Goal: Complete application form: Complete application form

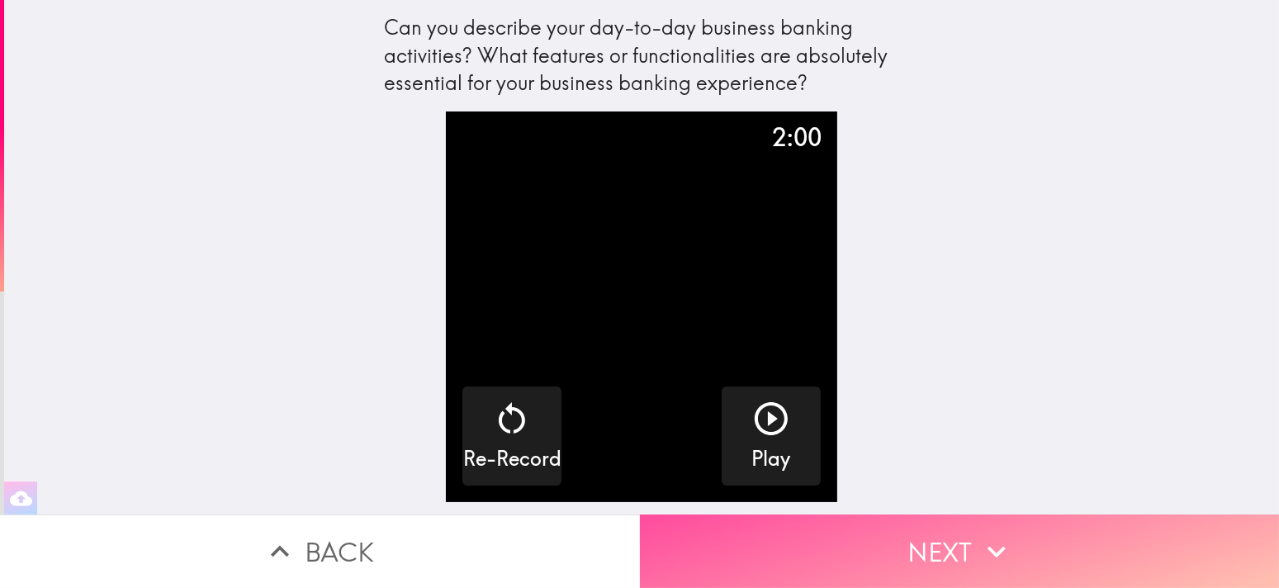
click at [941, 540] on button "Next" at bounding box center [960, 552] width 640 height 74
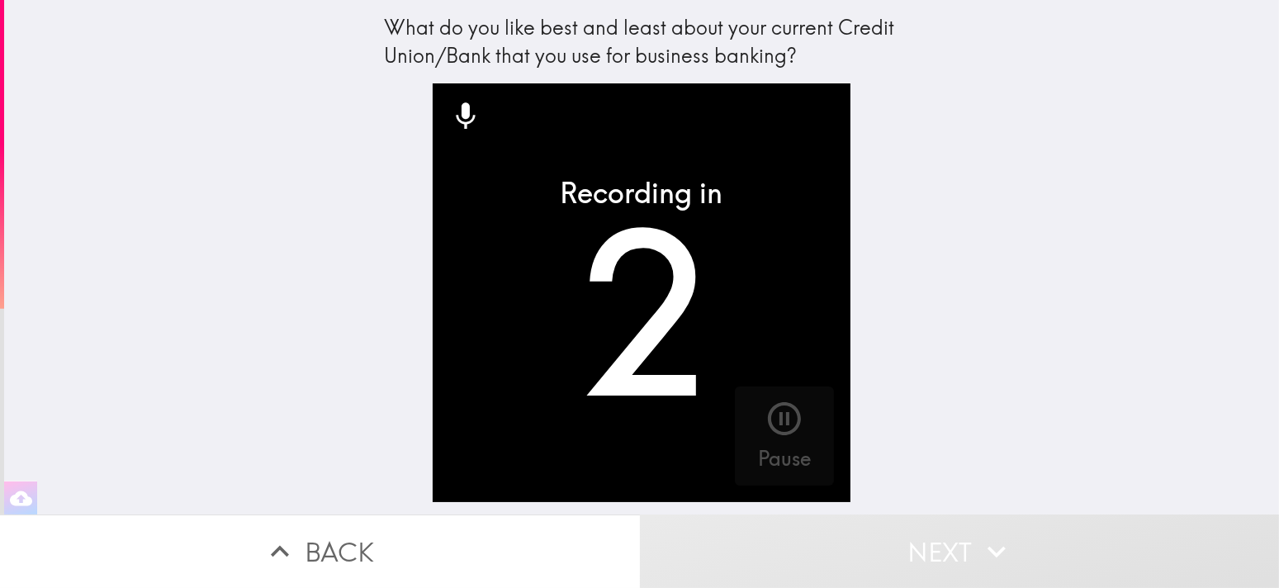
click at [772, 440] on div "button" at bounding box center [785, 422] width 40 height 46
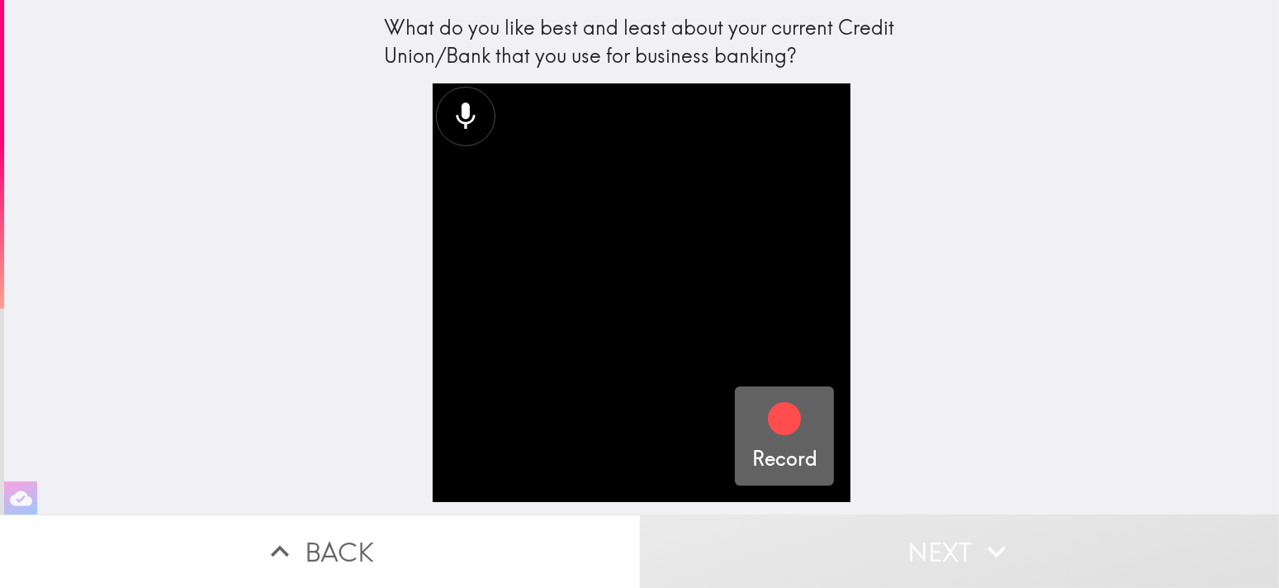
click at [774, 437] on icon "button" at bounding box center [785, 419] width 40 height 40
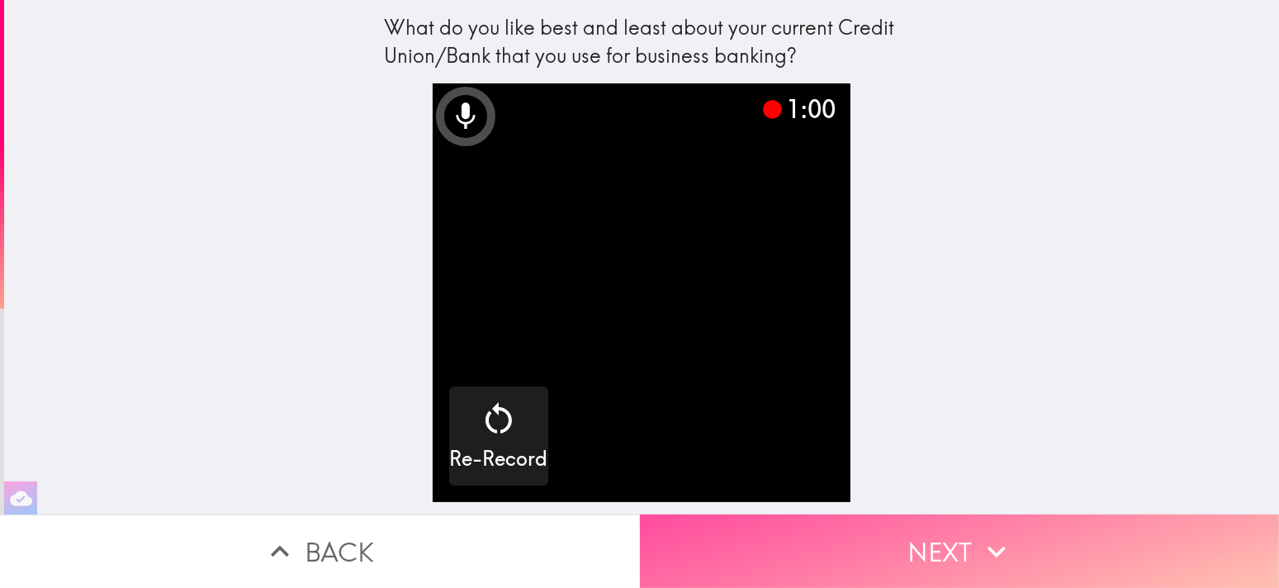
click at [982, 546] on icon "button" at bounding box center [997, 552] width 36 height 36
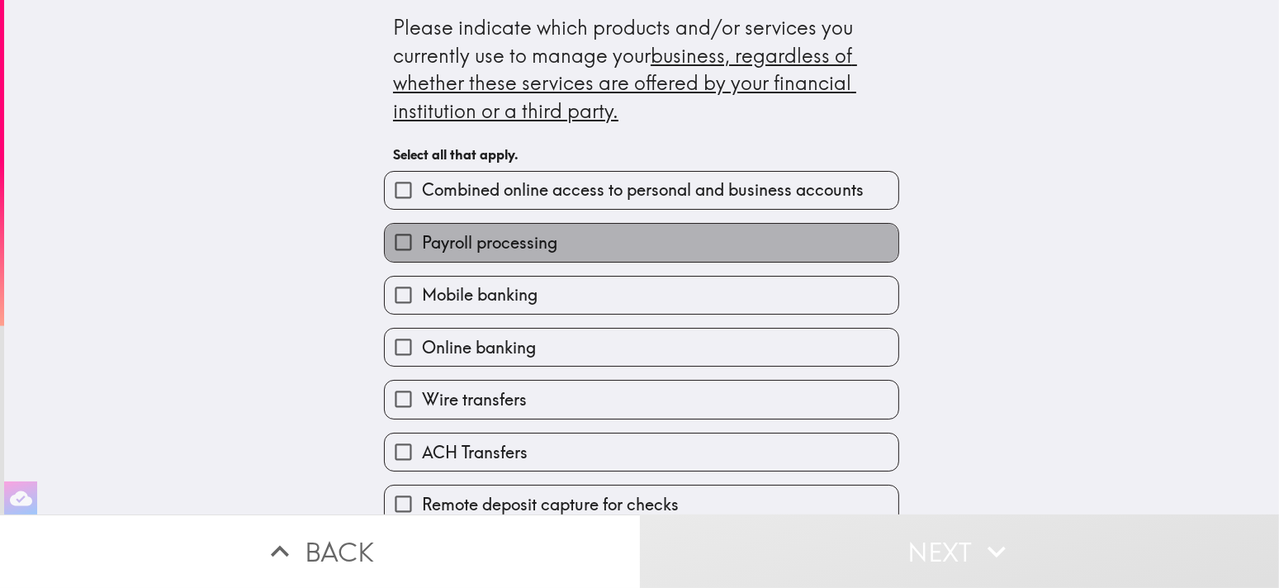
click at [546, 250] on span "Payroll processing" at bounding box center [489, 242] width 135 height 23
click at [422, 250] on input "Payroll processing" at bounding box center [403, 242] width 37 height 37
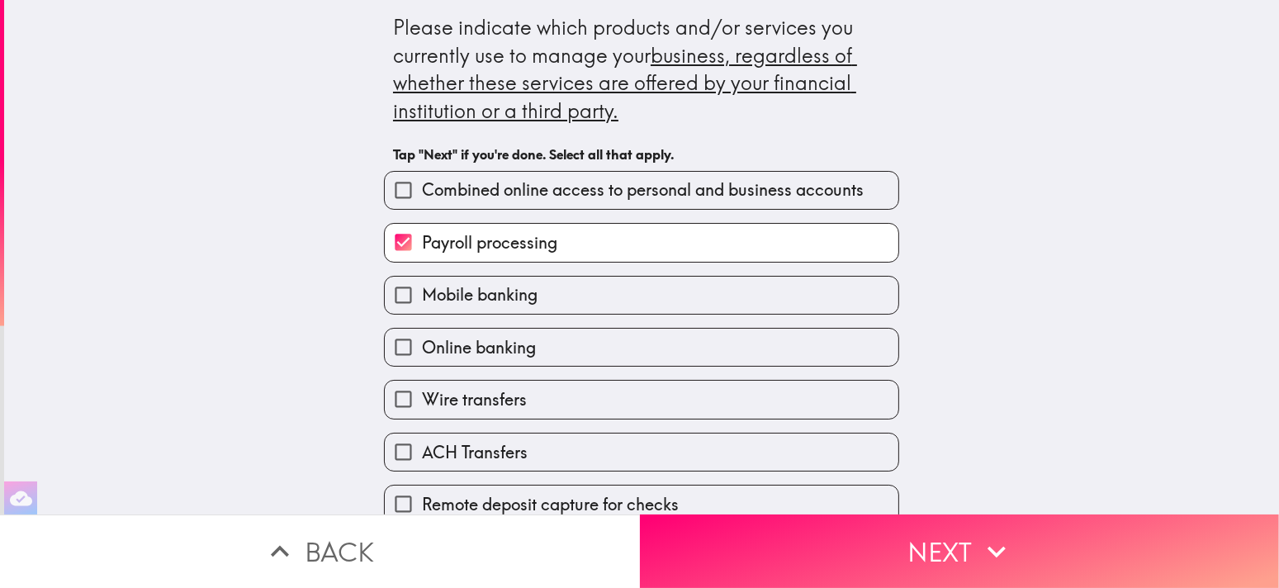
click at [546, 250] on span "Payroll processing" at bounding box center [489, 242] width 135 height 23
click at [422, 250] on input "Payroll processing" at bounding box center [403, 242] width 37 height 37
checkbox input "false"
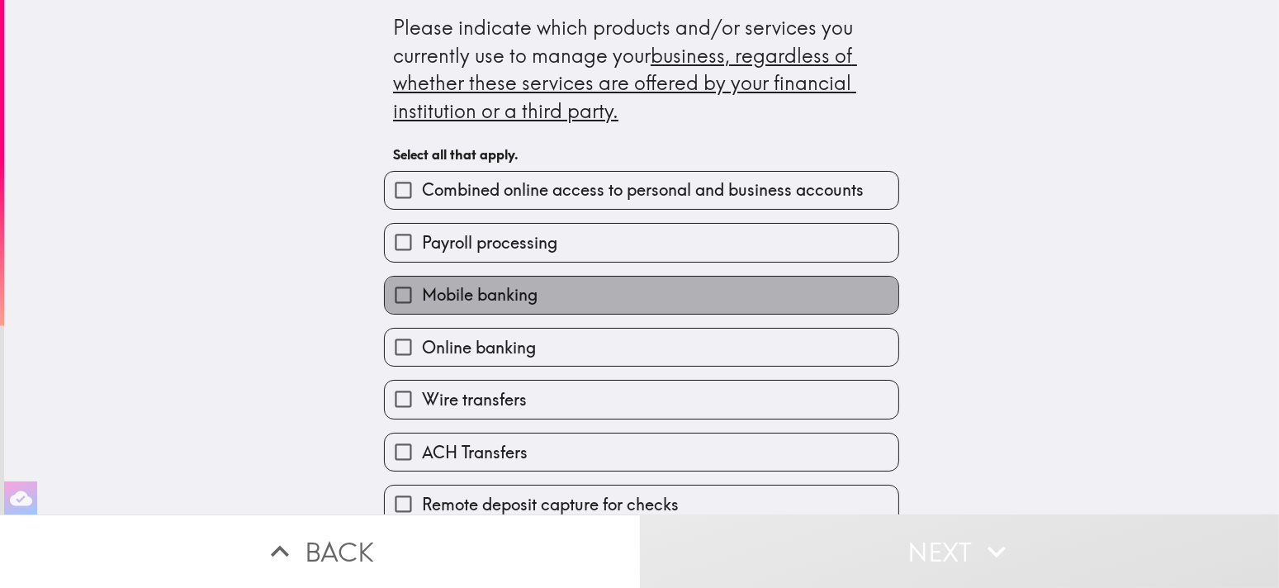
click at [519, 302] on span "Mobile banking" at bounding box center [480, 294] width 116 height 23
click at [422, 302] on input "Mobile banking" at bounding box center [403, 295] width 37 height 37
checkbox input "true"
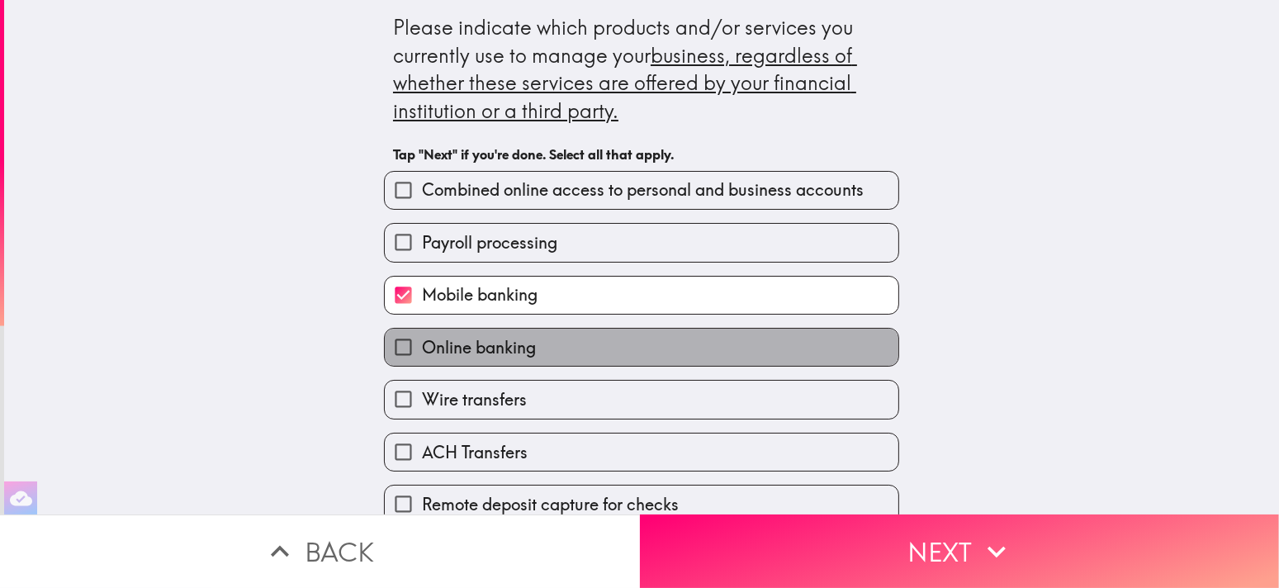
click at [556, 343] on label "Online banking" at bounding box center [642, 347] width 514 height 37
click at [422, 343] on input "Online banking" at bounding box center [403, 347] width 37 height 37
checkbox input "true"
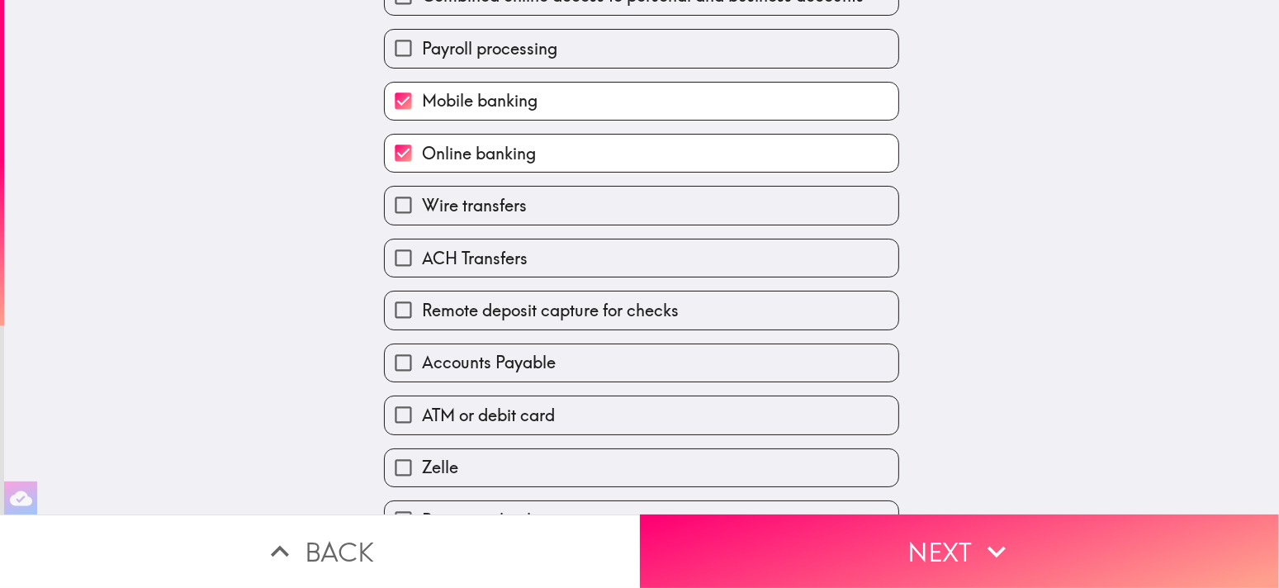
scroll to position [248, 0]
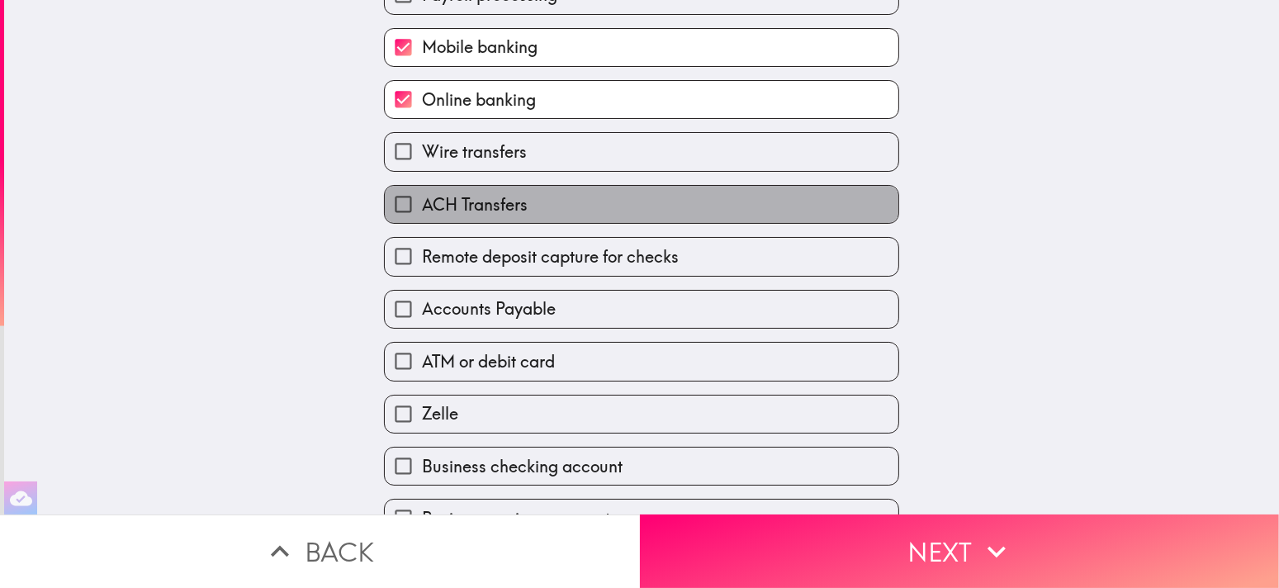
click at [562, 196] on label "ACH Transfers" at bounding box center [642, 204] width 514 height 37
click at [422, 196] on input "ACH Transfers" at bounding box center [403, 204] width 37 height 37
checkbox input "true"
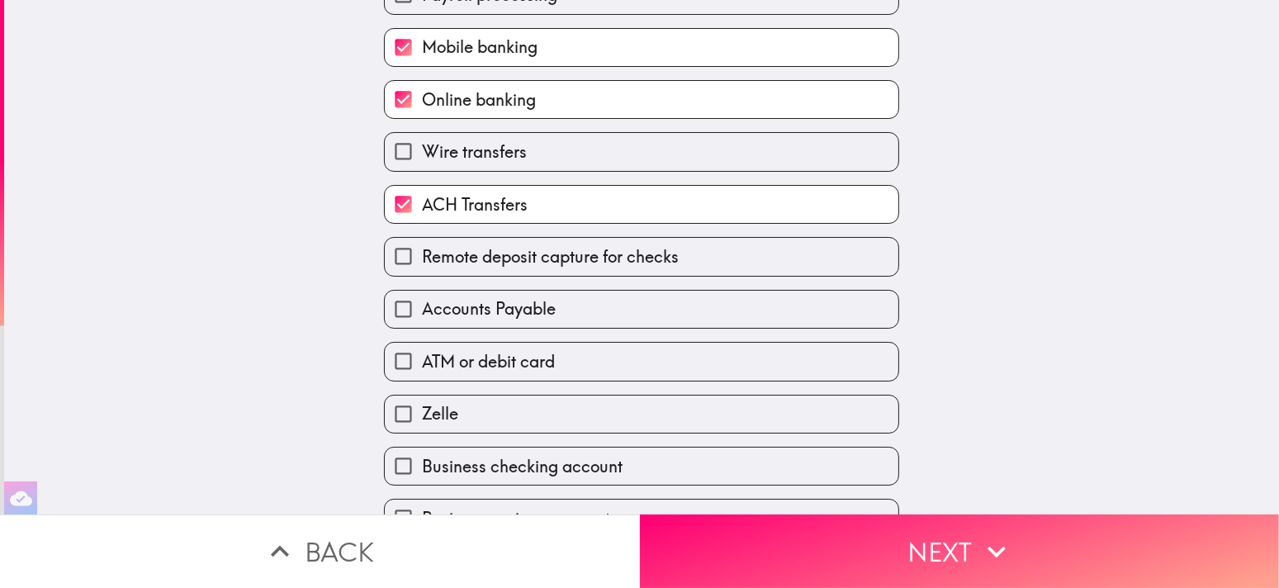
click at [568, 154] on label "Wire transfers" at bounding box center [642, 151] width 514 height 37
click at [422, 154] on input "Wire transfers" at bounding box center [403, 151] width 37 height 37
checkbox input "true"
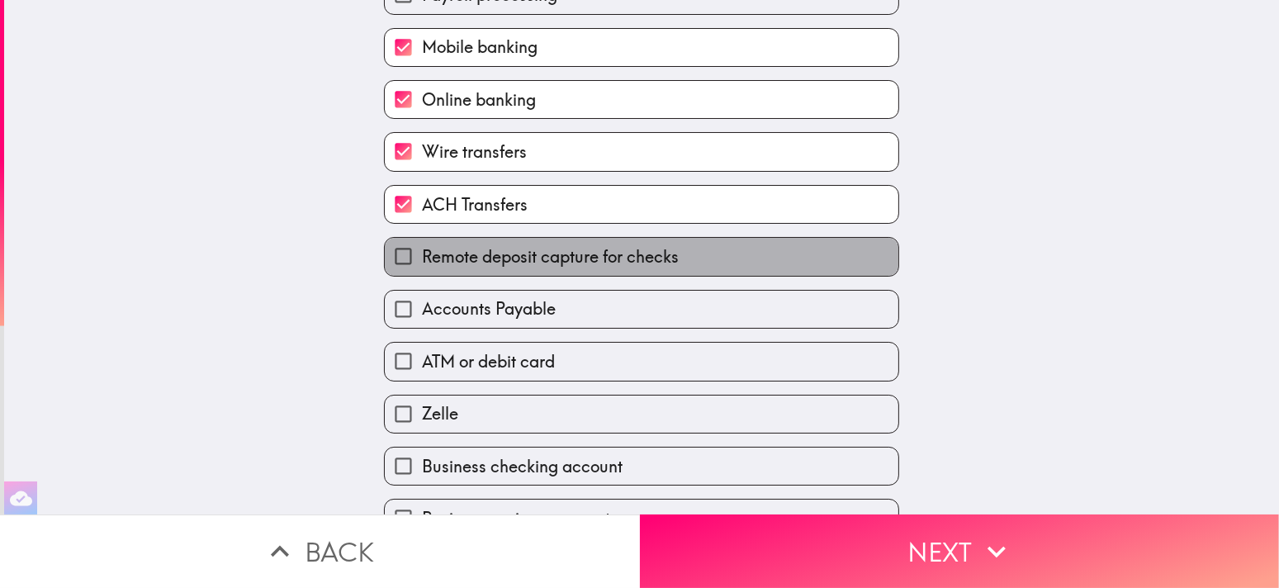
click at [599, 251] on span "Remote deposit capture for checks" at bounding box center [550, 256] width 257 height 23
click at [422, 251] on input "Remote deposit capture for checks" at bounding box center [403, 256] width 37 height 37
checkbox input "true"
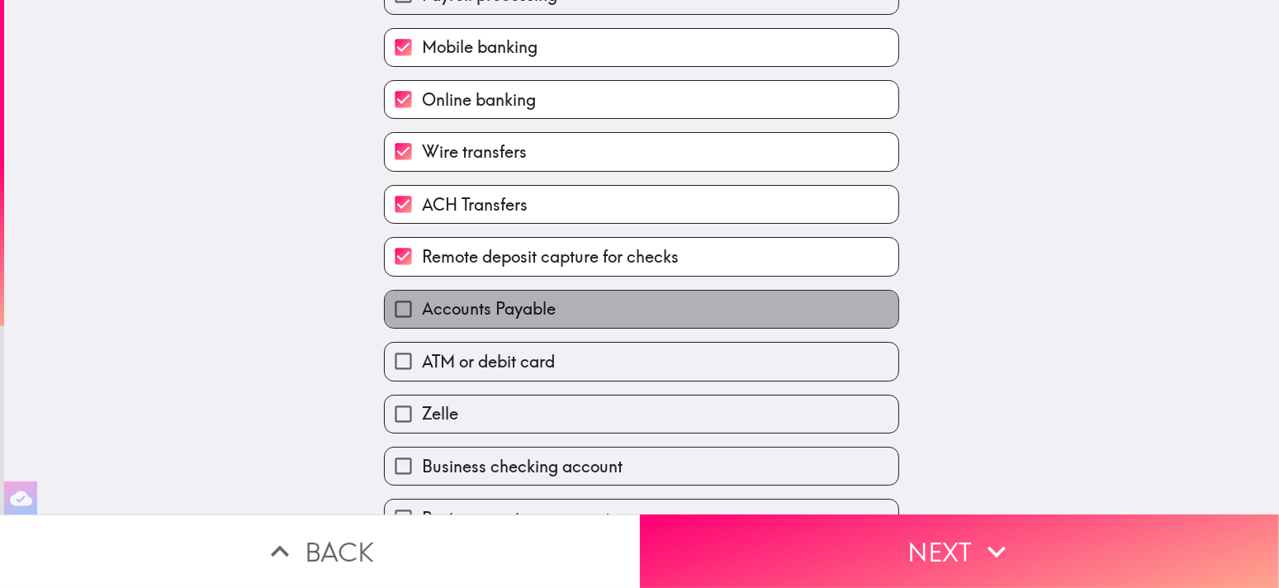
click at [544, 309] on label "Accounts Payable" at bounding box center [642, 309] width 514 height 37
click at [422, 309] on input "Accounts Payable" at bounding box center [403, 309] width 37 height 37
checkbox input "true"
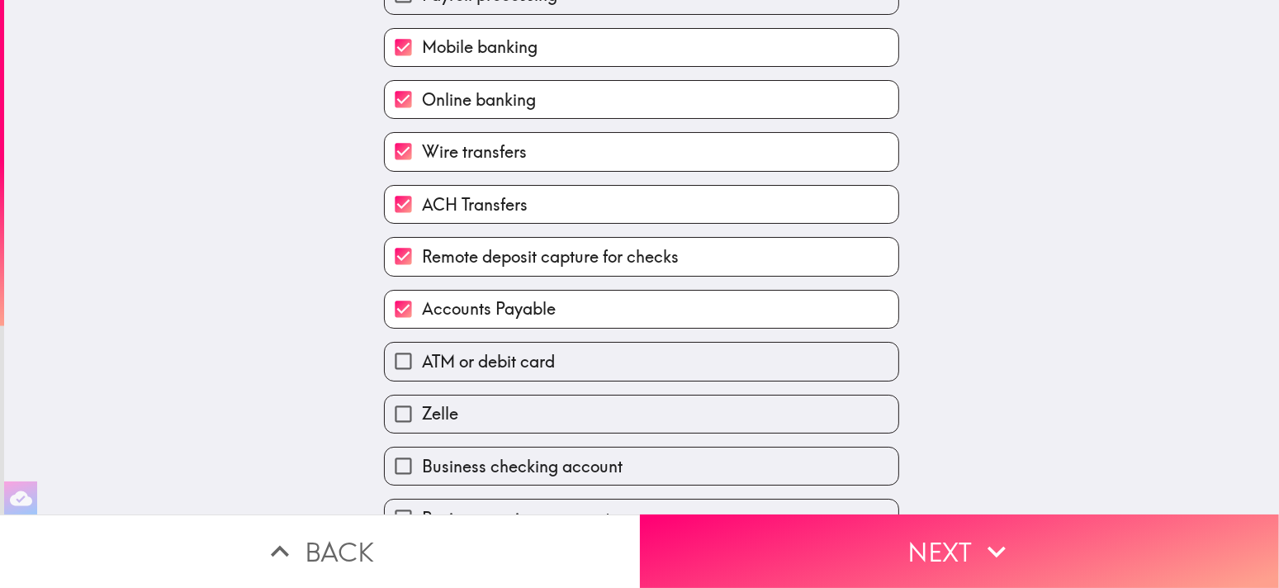
click at [537, 368] on span "ATM or debit card" at bounding box center [488, 361] width 133 height 23
click at [422, 368] on input "ATM or debit card" at bounding box center [403, 361] width 37 height 37
checkbox input "true"
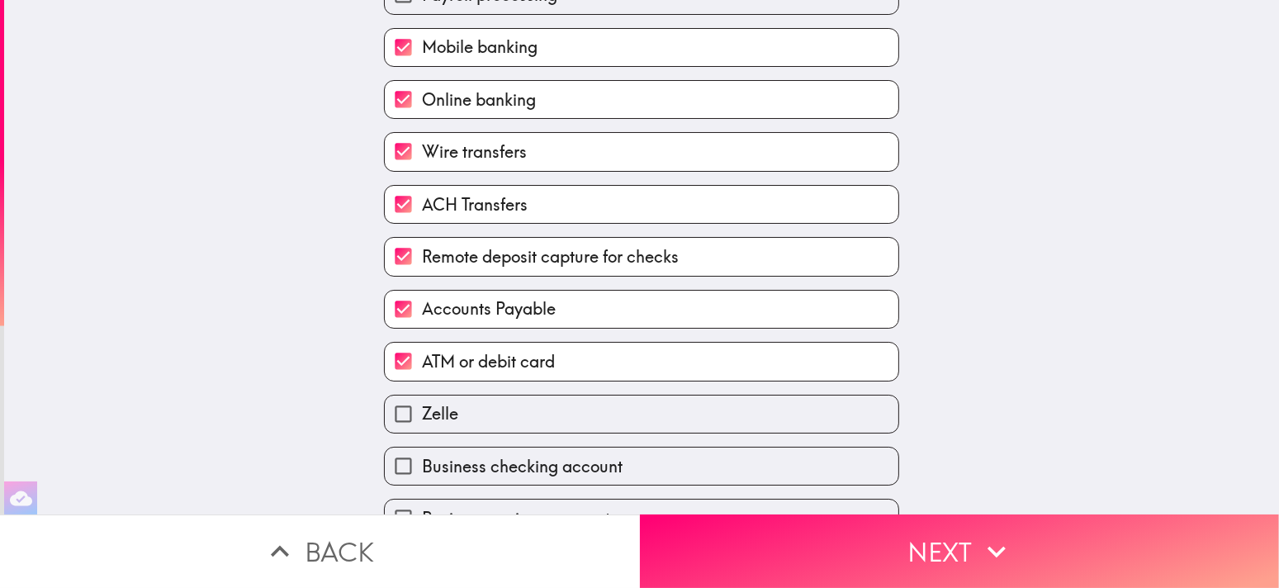
click at [528, 414] on label "Zelle" at bounding box center [642, 414] width 514 height 37
click at [422, 414] on input "Zelle" at bounding box center [403, 414] width 37 height 37
checkbox input "true"
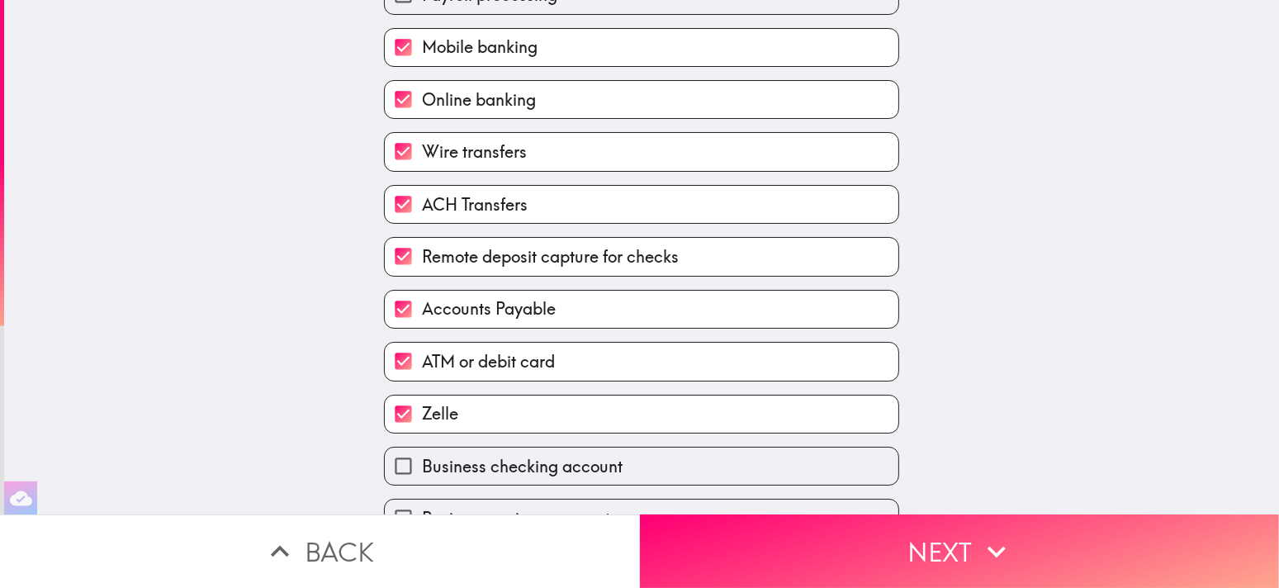
click at [568, 349] on label "ATM or debit card" at bounding box center [642, 361] width 514 height 37
click at [422, 349] on input "ATM or debit card" at bounding box center [403, 361] width 37 height 37
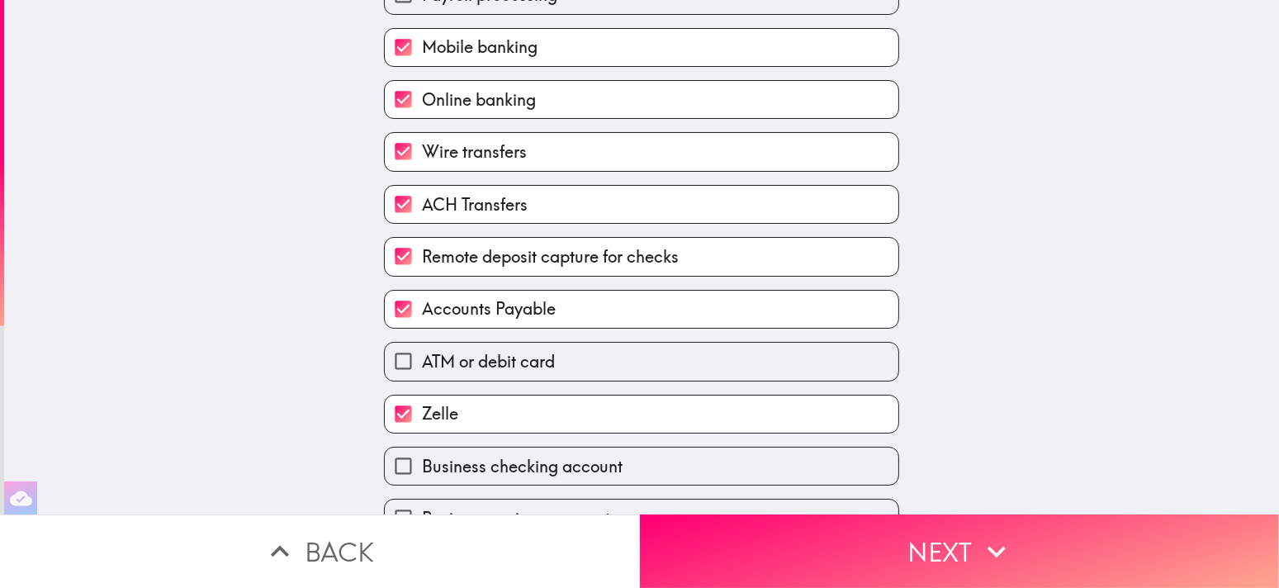
click at [568, 349] on label "ATM or debit card" at bounding box center [642, 361] width 514 height 37
click at [422, 349] on input "ATM or debit card" at bounding box center [403, 361] width 37 height 37
checkbox input "true"
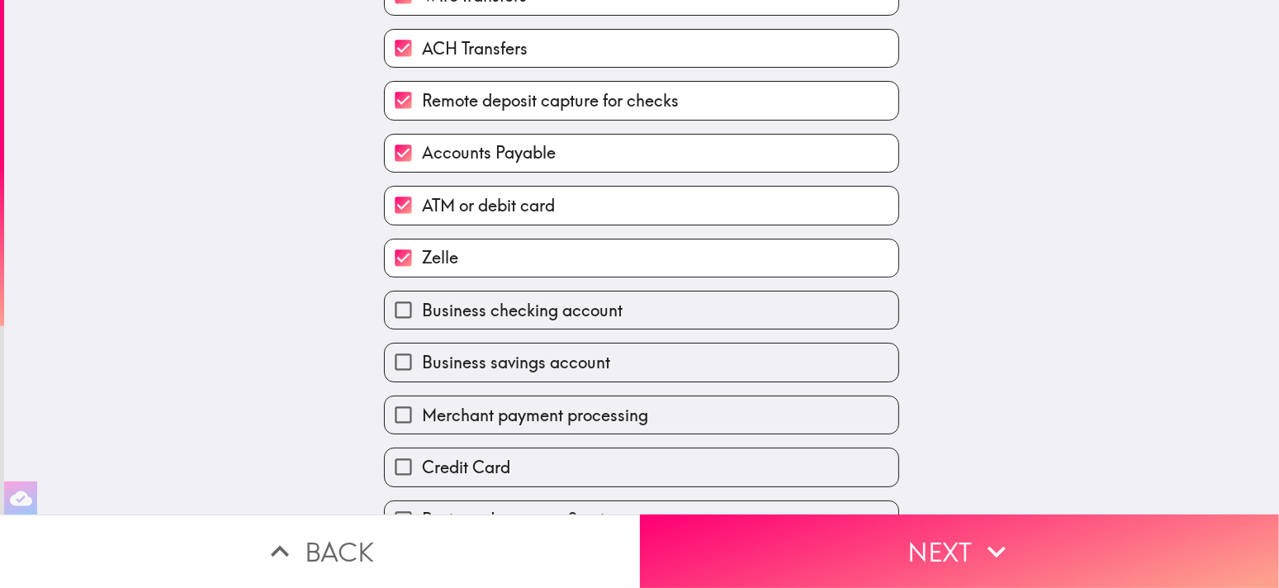
scroll to position [488, 0]
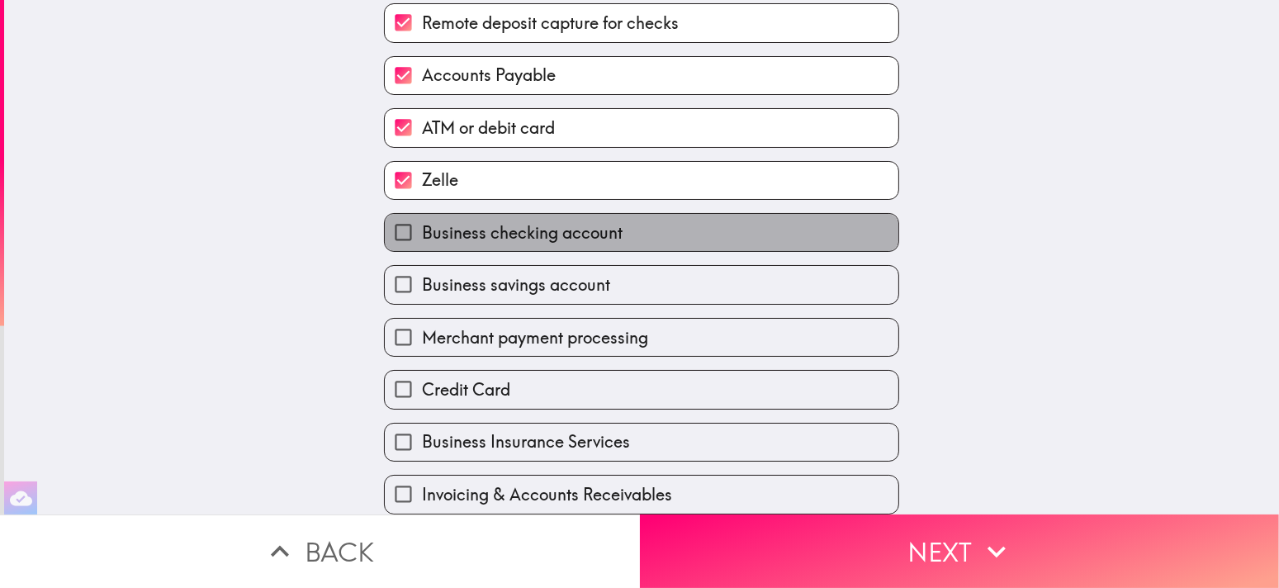
click at [570, 221] on span "Business checking account" at bounding box center [522, 232] width 201 height 23
click at [422, 214] on input "Business checking account" at bounding box center [403, 232] width 37 height 37
checkbox input "true"
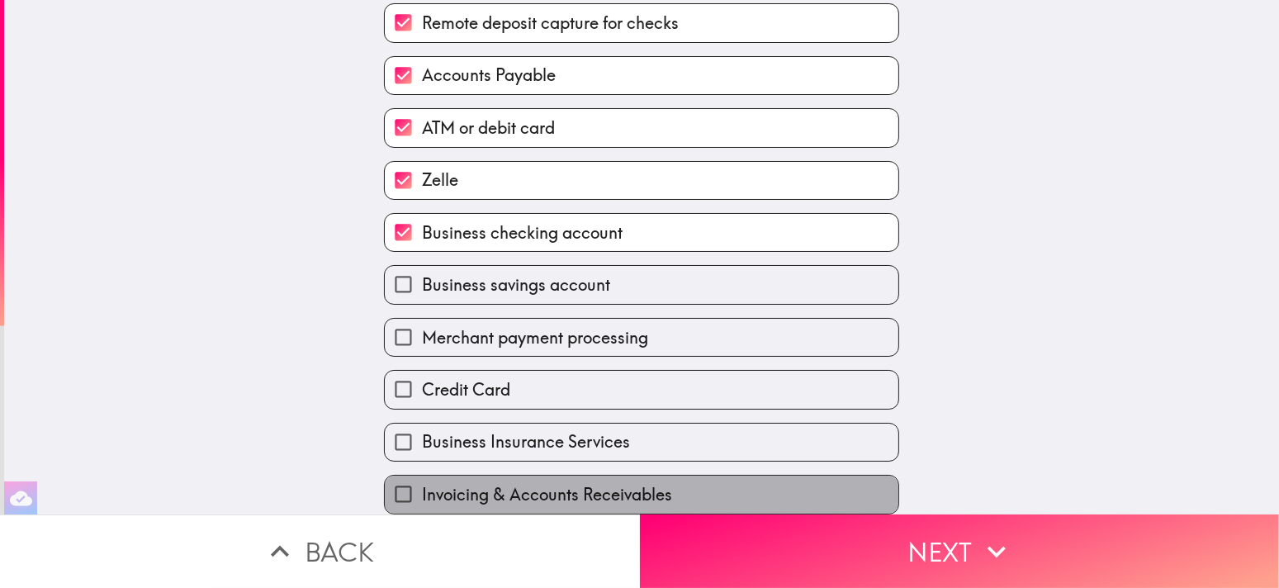
click at [576, 483] on span "Invoicing & Accounts Receivables" at bounding box center [547, 494] width 250 height 23
click at [422, 476] on input "Invoicing & Accounts Receivables" at bounding box center [403, 494] width 37 height 37
checkbox input "true"
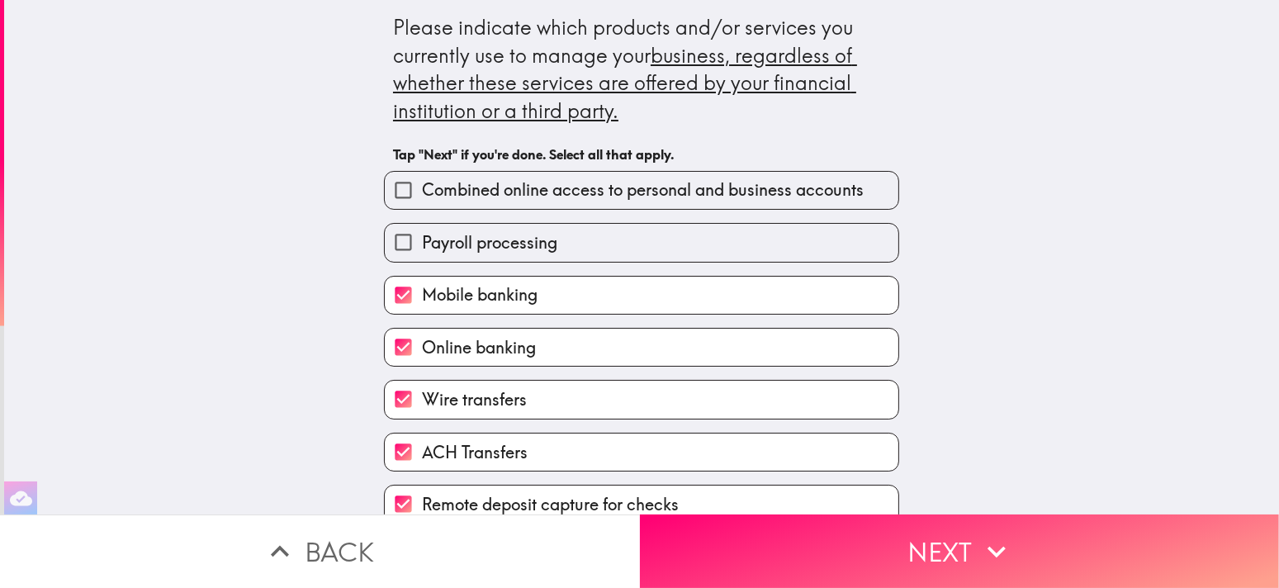
scroll to position [0, 0]
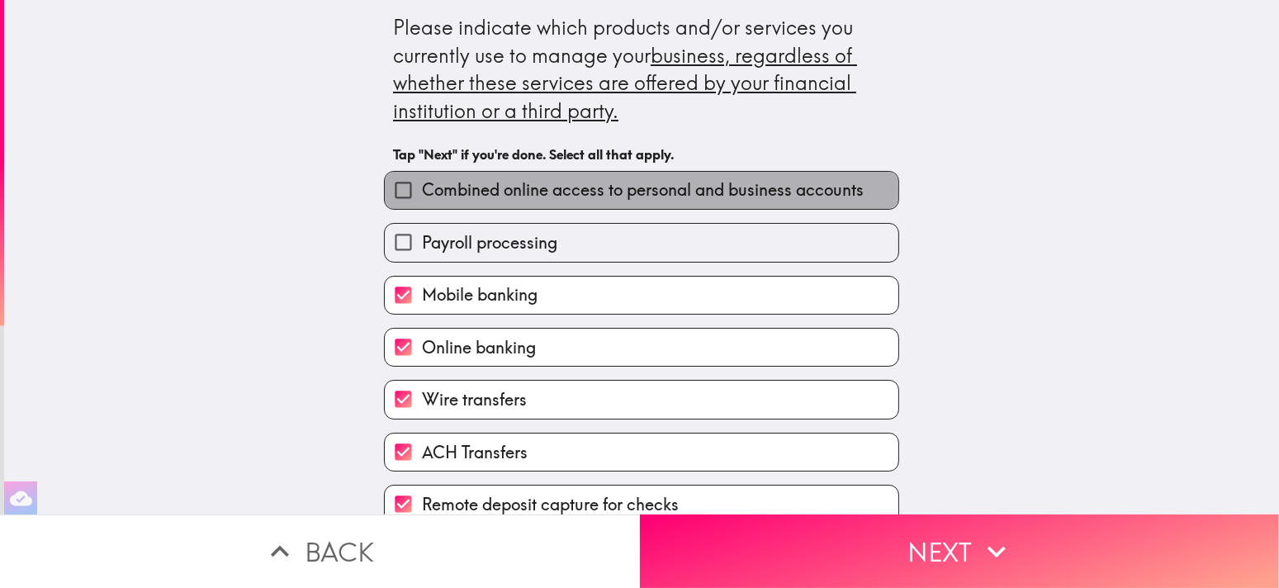
drag, startPoint x: 713, startPoint y: 192, endPoint x: 723, endPoint y: 187, distance: 11.1
click at [714, 191] on span "Combined online access to personal and business accounts" at bounding box center [643, 189] width 442 height 23
click at [422, 191] on input "Combined online access to personal and business accounts" at bounding box center [403, 190] width 37 height 37
checkbox input "true"
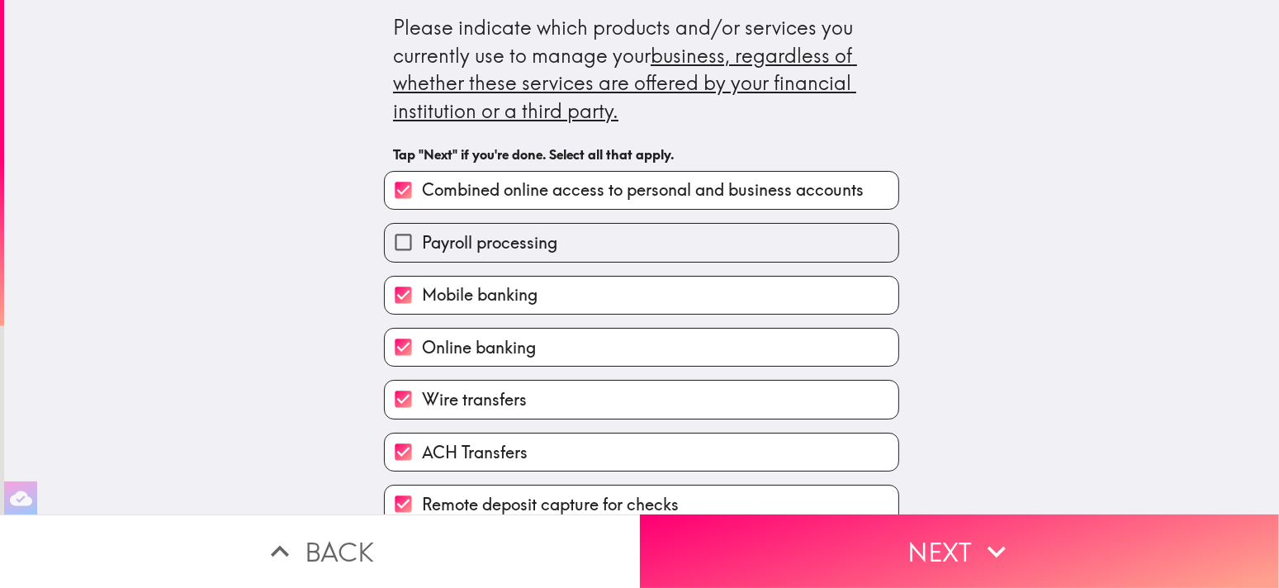
click at [822, 532] on button "Next" at bounding box center [960, 552] width 640 height 74
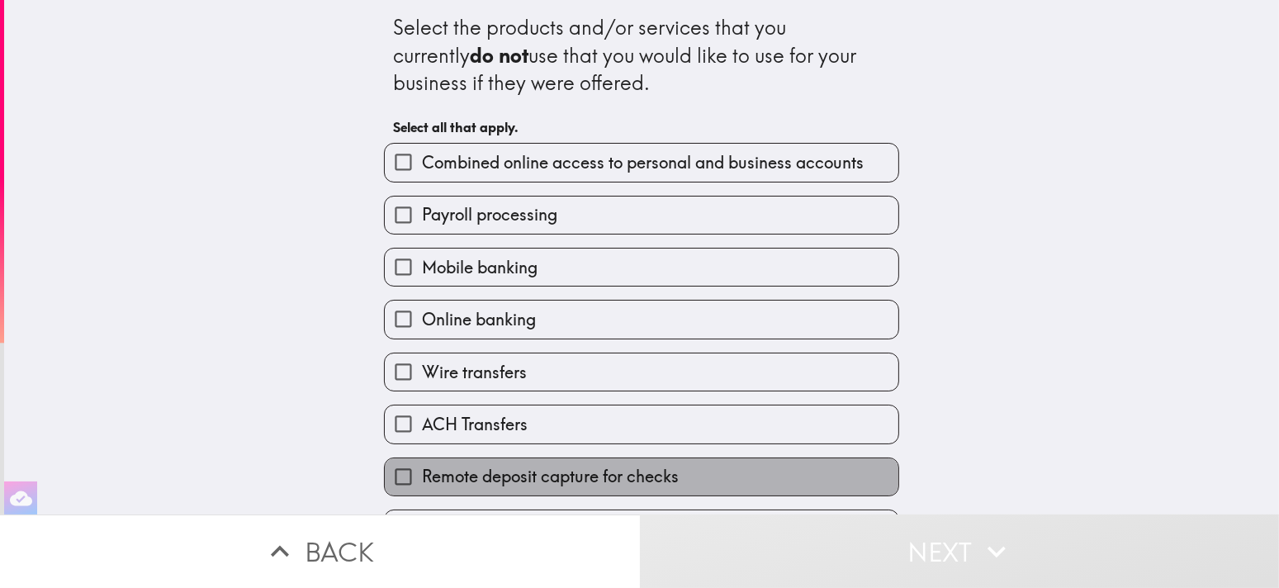
click at [482, 475] on span "Remote deposit capture for checks" at bounding box center [550, 476] width 257 height 23
click at [422, 475] on input "Remote deposit capture for checks" at bounding box center [403, 476] width 37 height 37
checkbox input "true"
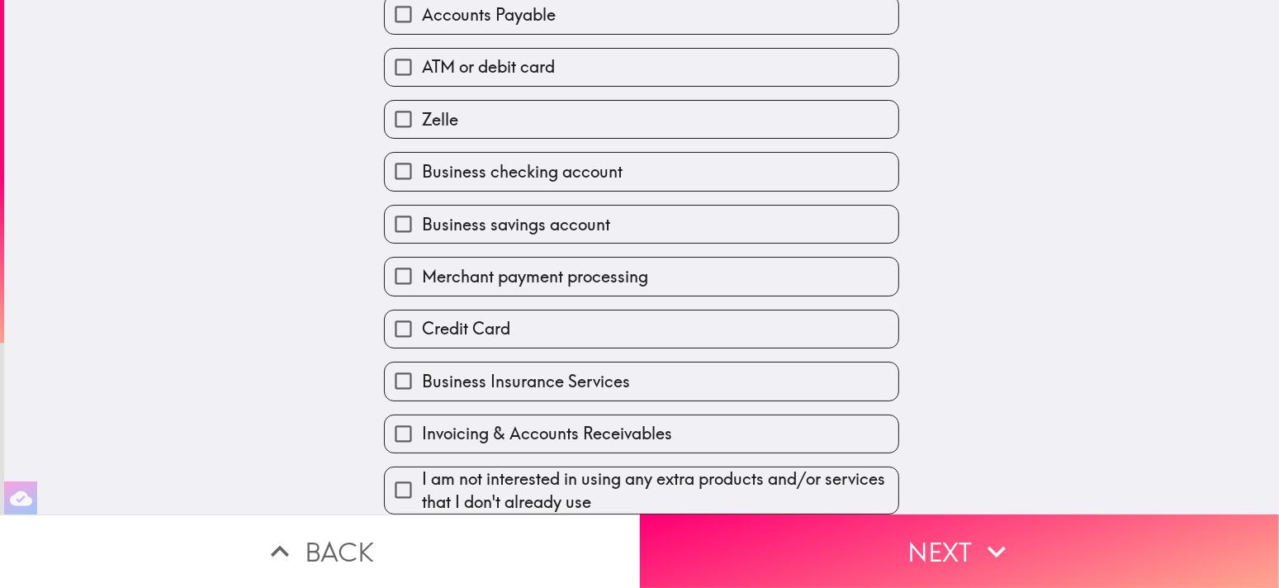
scroll to position [355, 0]
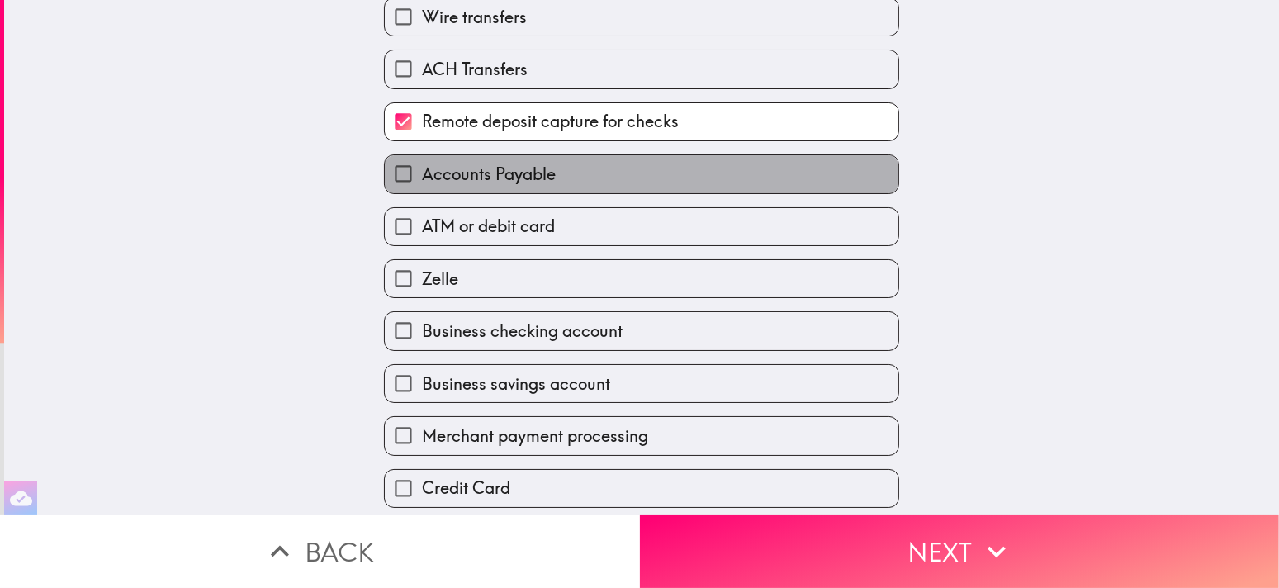
click at [529, 178] on span "Accounts Payable" at bounding box center [489, 174] width 134 height 23
click at [422, 178] on input "Accounts Payable" at bounding box center [403, 173] width 37 height 37
checkbox input "true"
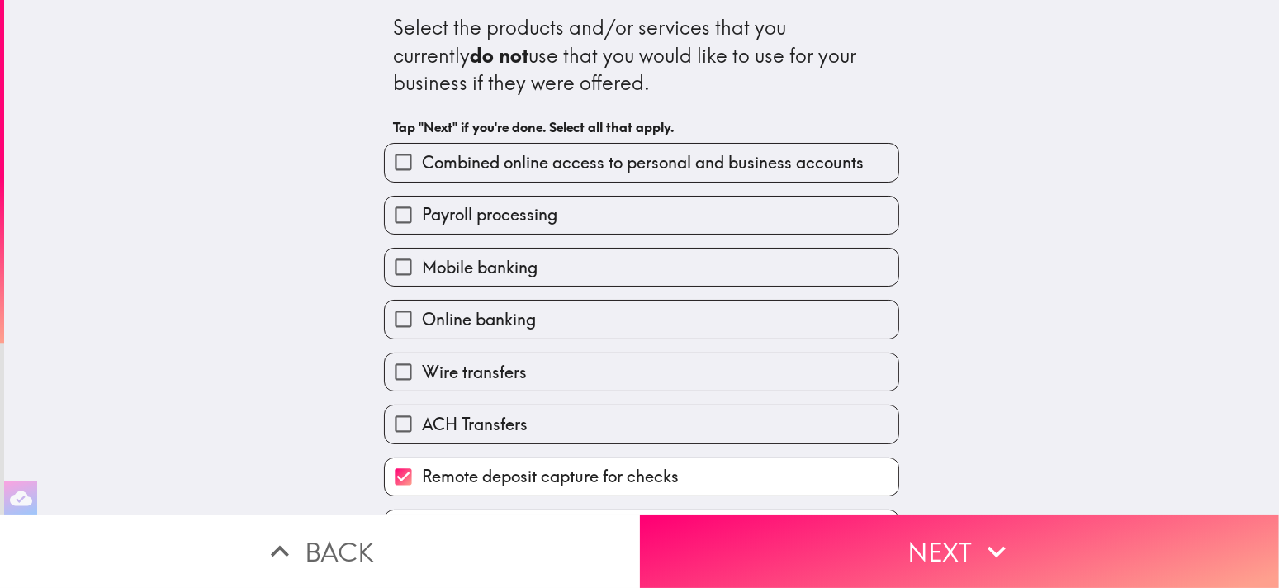
scroll to position [83, 0]
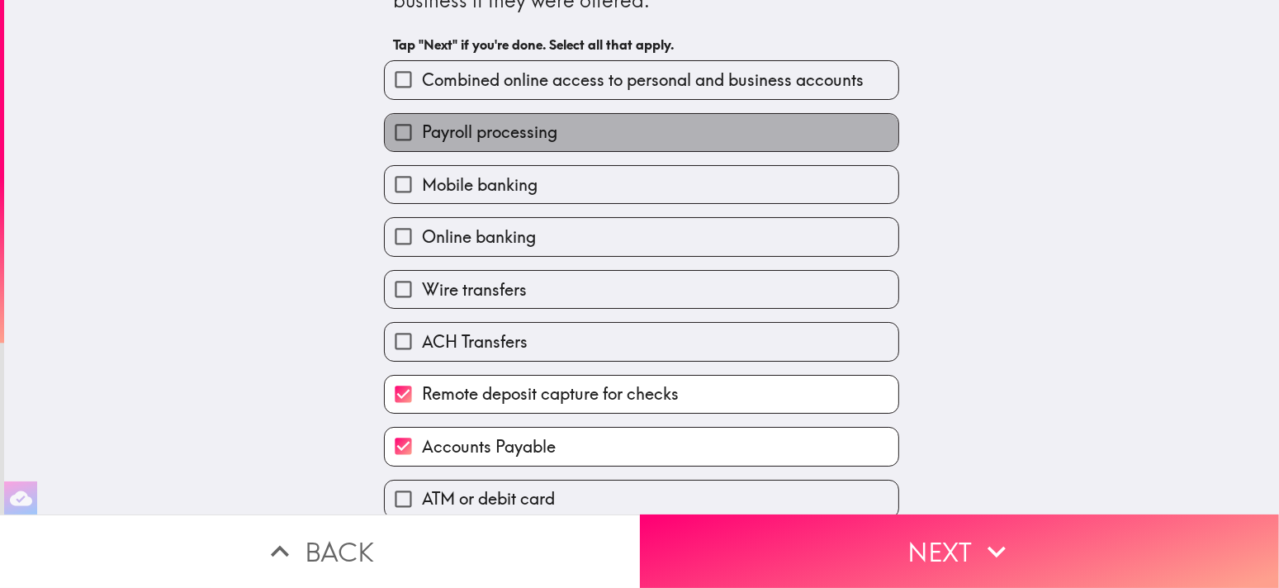
click at [567, 131] on label "Payroll processing" at bounding box center [642, 132] width 514 height 37
click at [422, 131] on input "Payroll processing" at bounding box center [403, 132] width 37 height 37
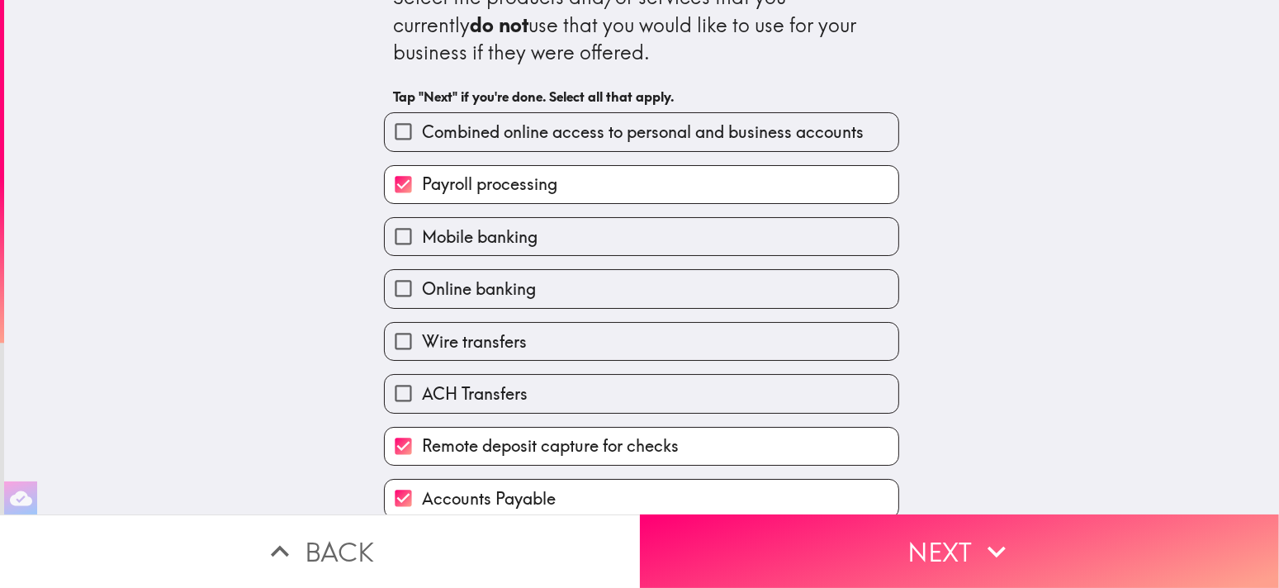
scroll to position [0, 0]
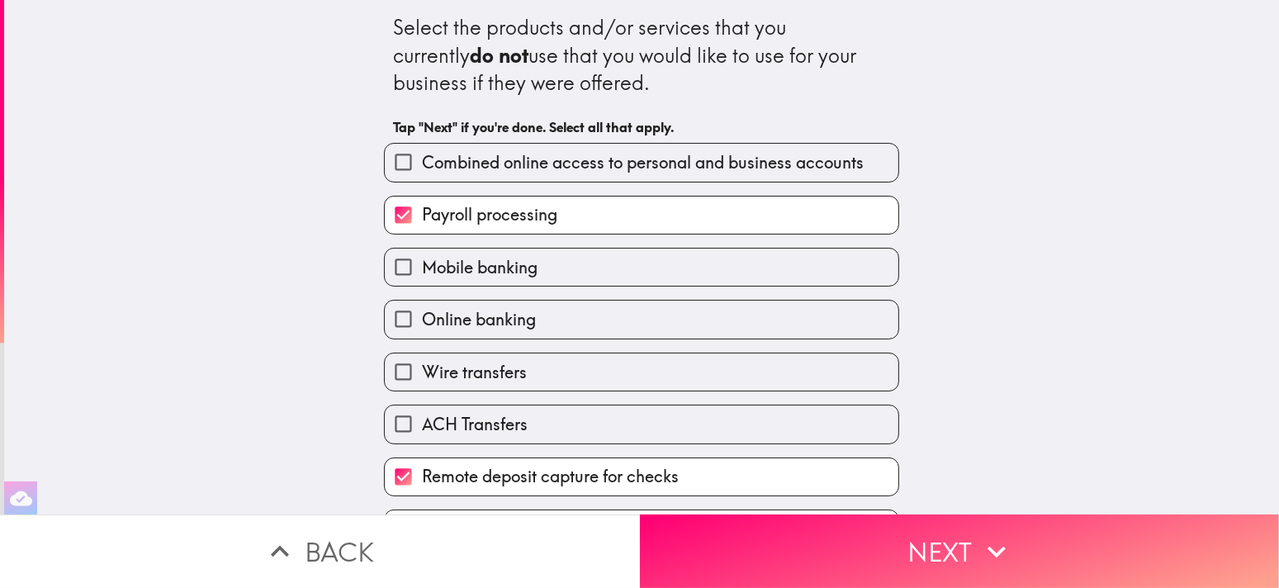
click at [522, 197] on label "Payroll processing" at bounding box center [642, 215] width 514 height 37
click at [422, 197] on input "Payroll processing" at bounding box center [403, 215] width 37 height 37
checkbox input "false"
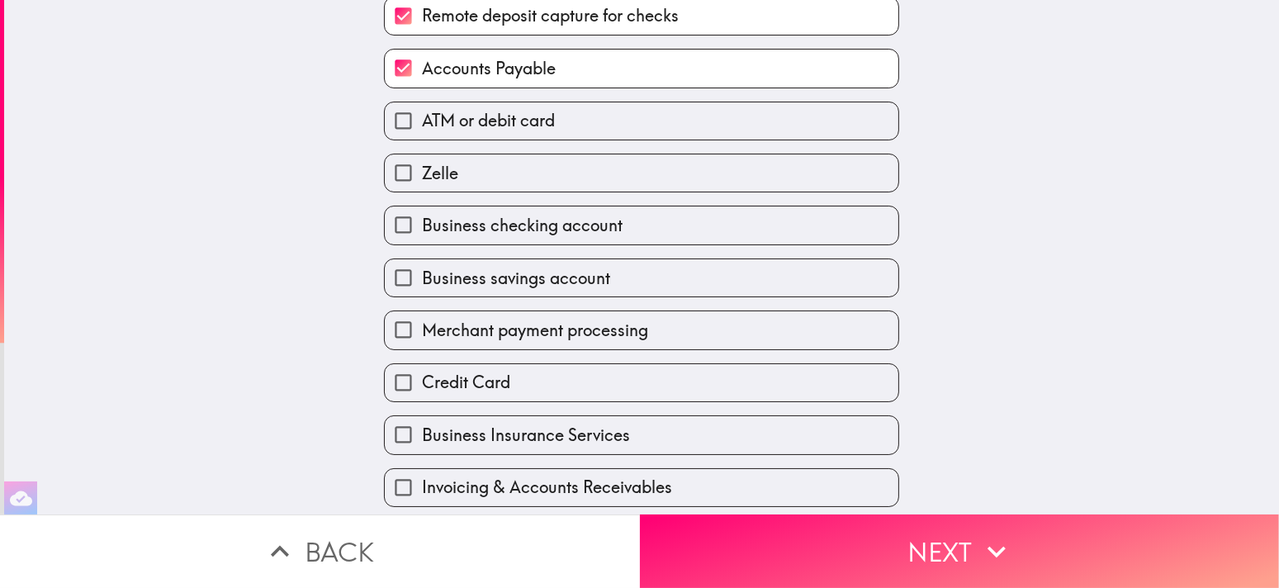
scroll to position [496, 0]
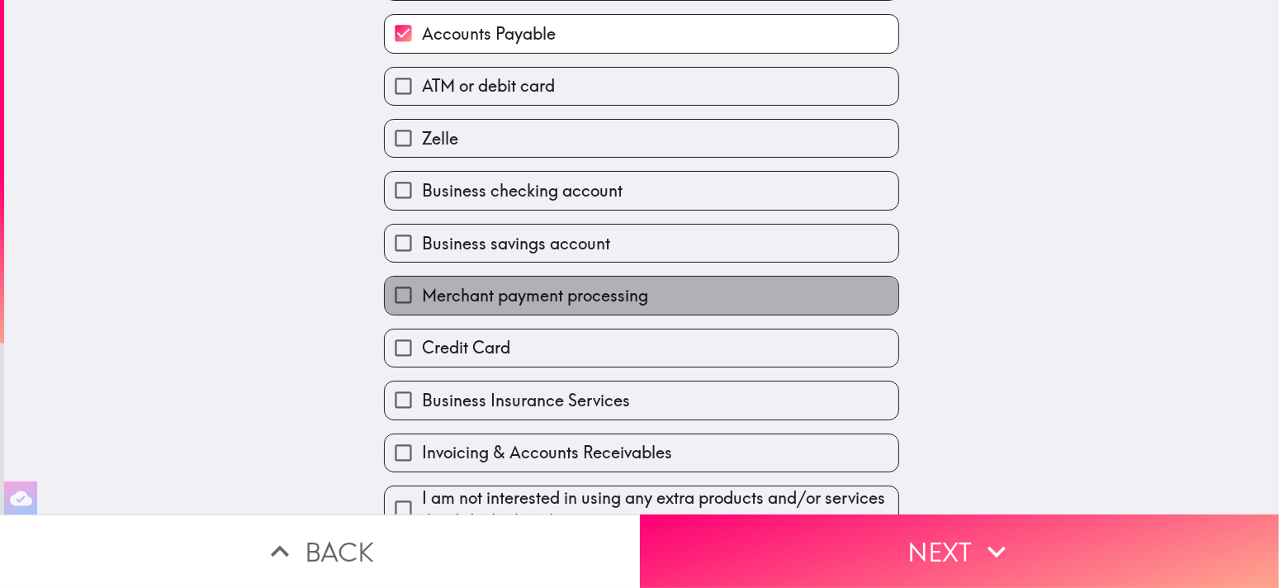
click at [569, 294] on span "Merchant payment processing" at bounding box center [535, 295] width 226 height 23
click at [422, 294] on input "Merchant payment processing" at bounding box center [403, 295] width 37 height 37
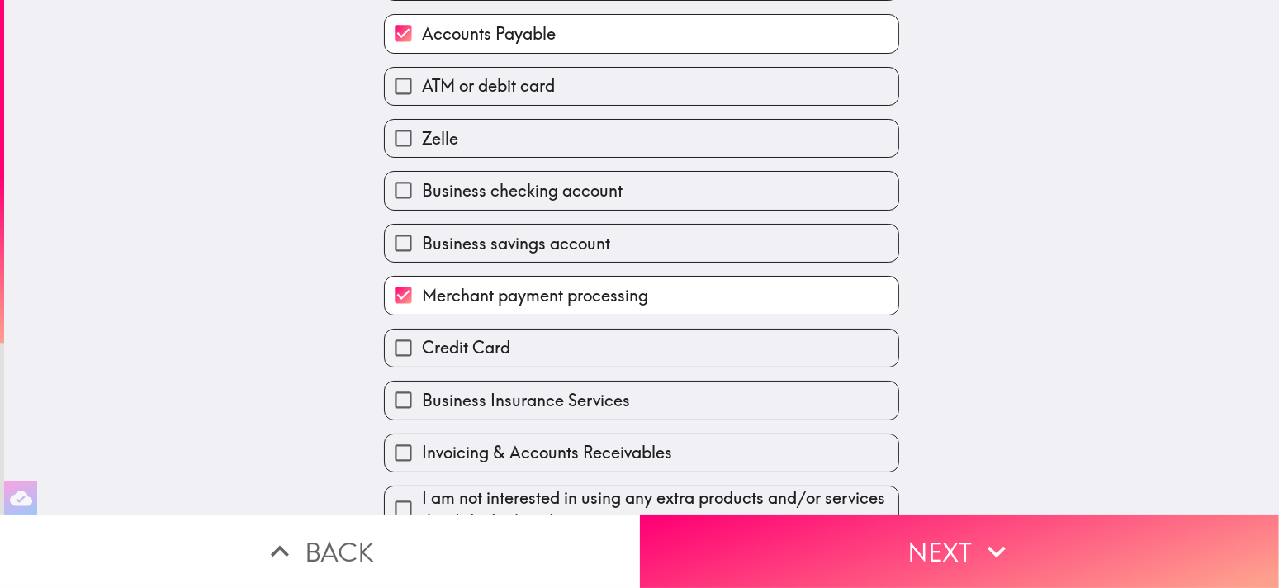
click at [569, 296] on span "Merchant payment processing" at bounding box center [535, 295] width 226 height 23
click at [422, 296] on input "Merchant payment processing" at bounding box center [403, 295] width 37 height 37
checkbox input "false"
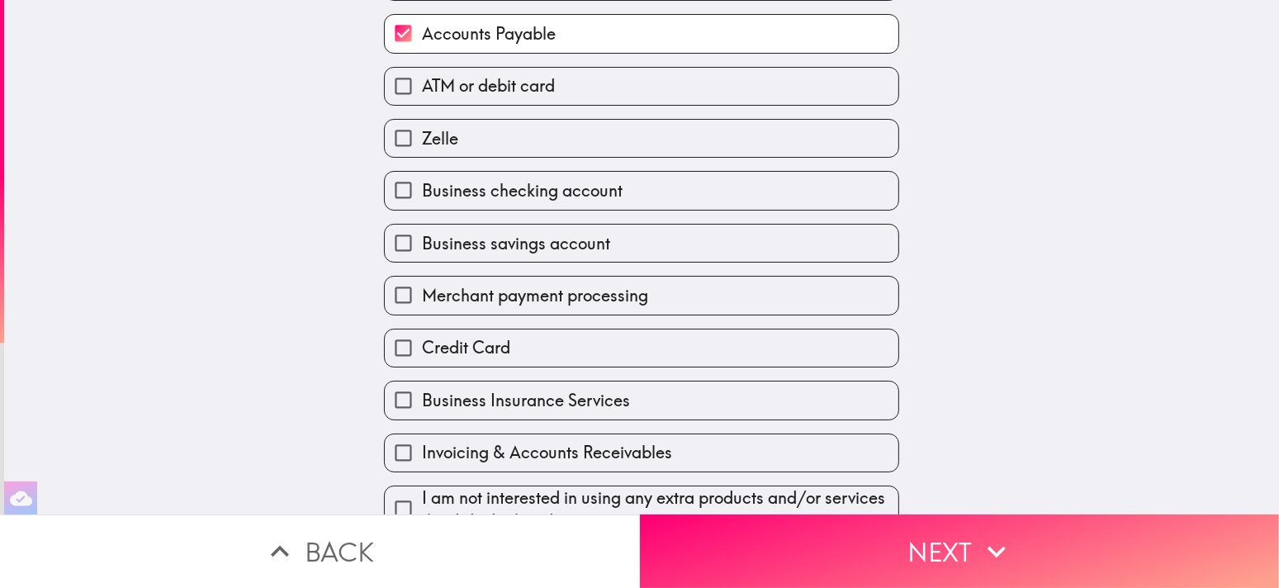
scroll to position [520, 0]
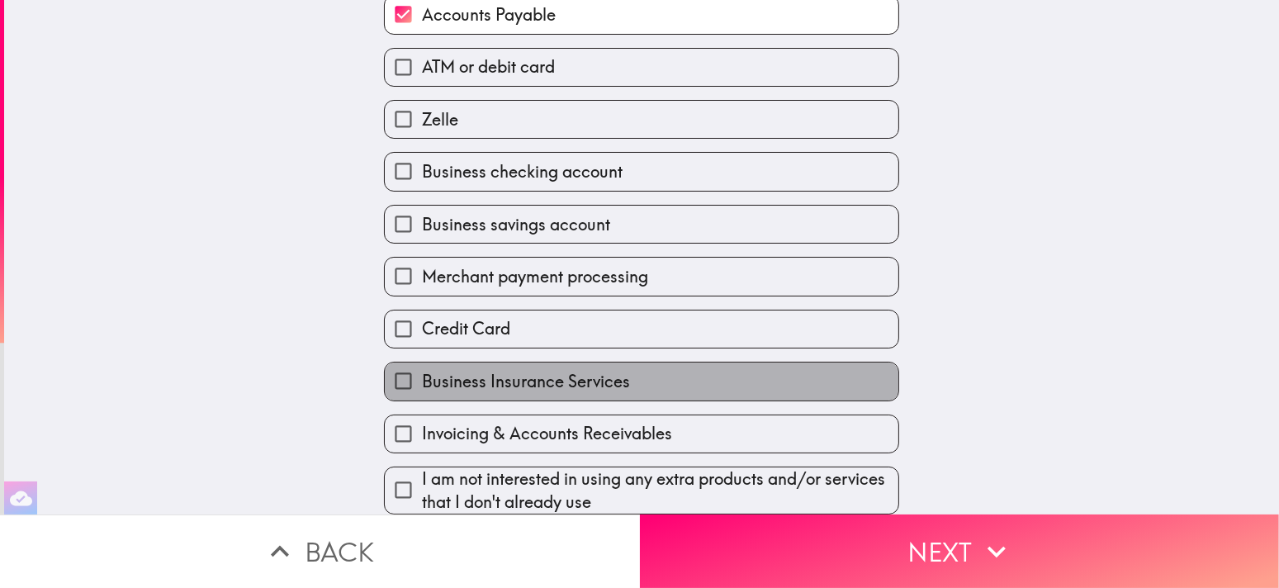
click at [539, 379] on span "Business Insurance Services" at bounding box center [526, 381] width 208 height 23
click at [422, 379] on input "Business Insurance Services" at bounding box center [403, 381] width 37 height 37
checkbox input "true"
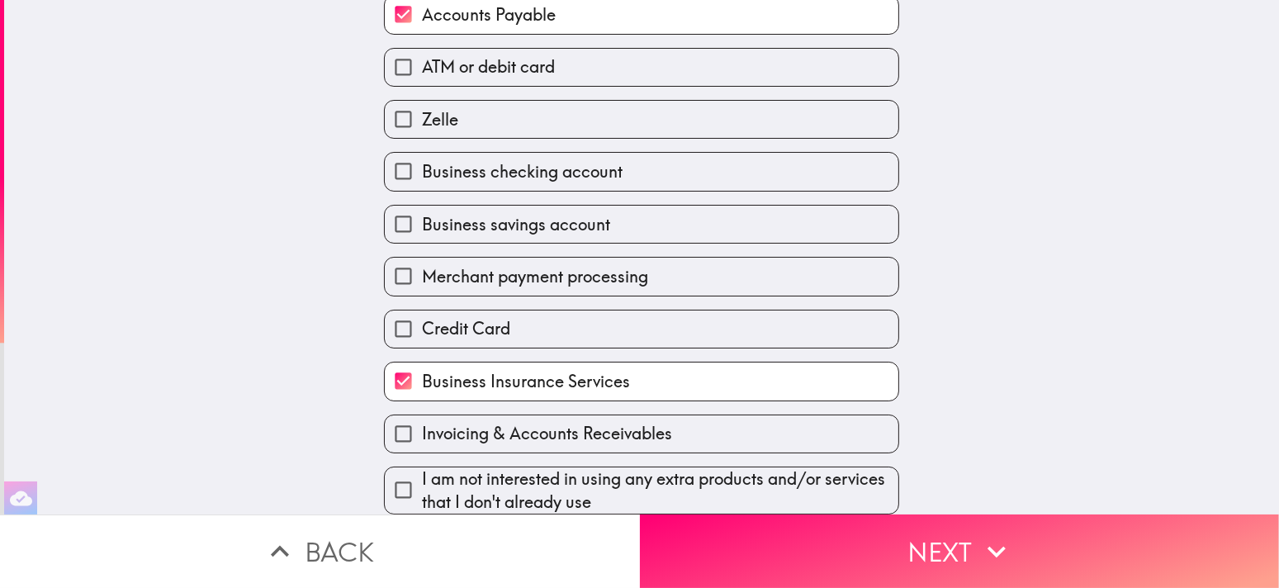
click at [774, 533] on button "Next" at bounding box center [960, 552] width 640 height 74
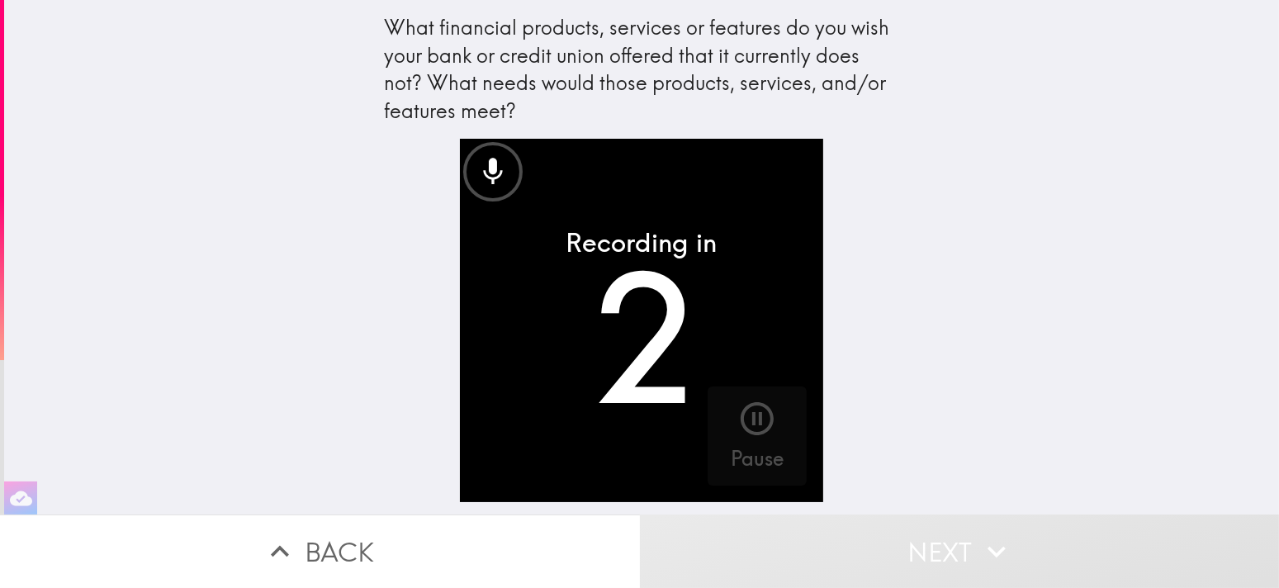
click at [742, 427] on icon "button" at bounding box center [758, 419] width 40 height 40
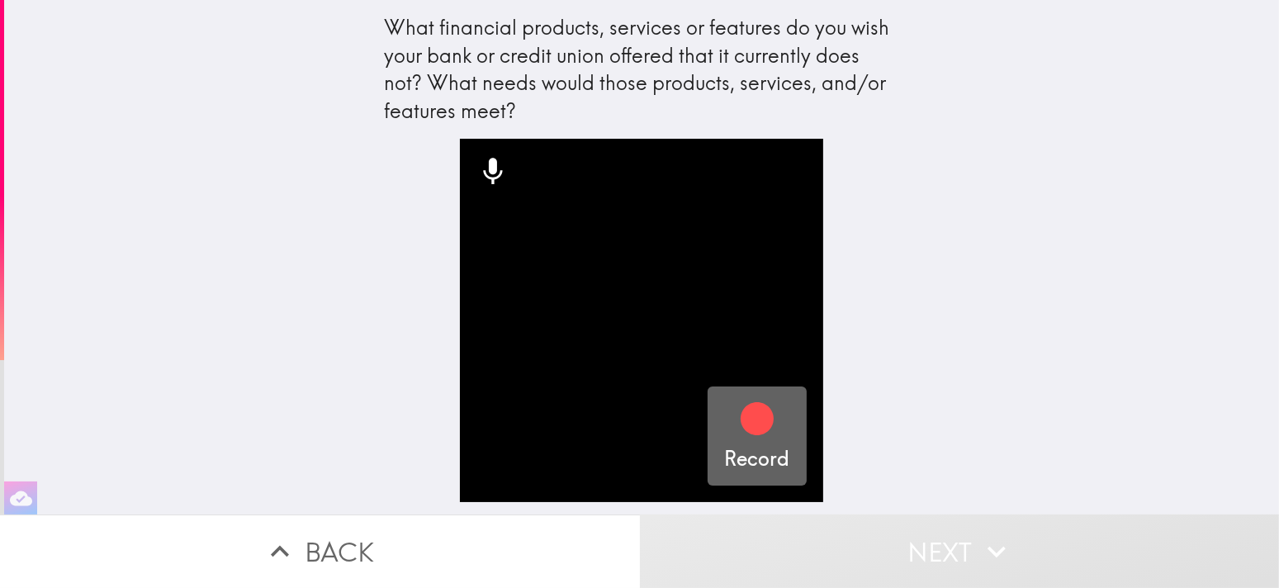
click at [758, 444] on div "button" at bounding box center [758, 422] width 40 height 46
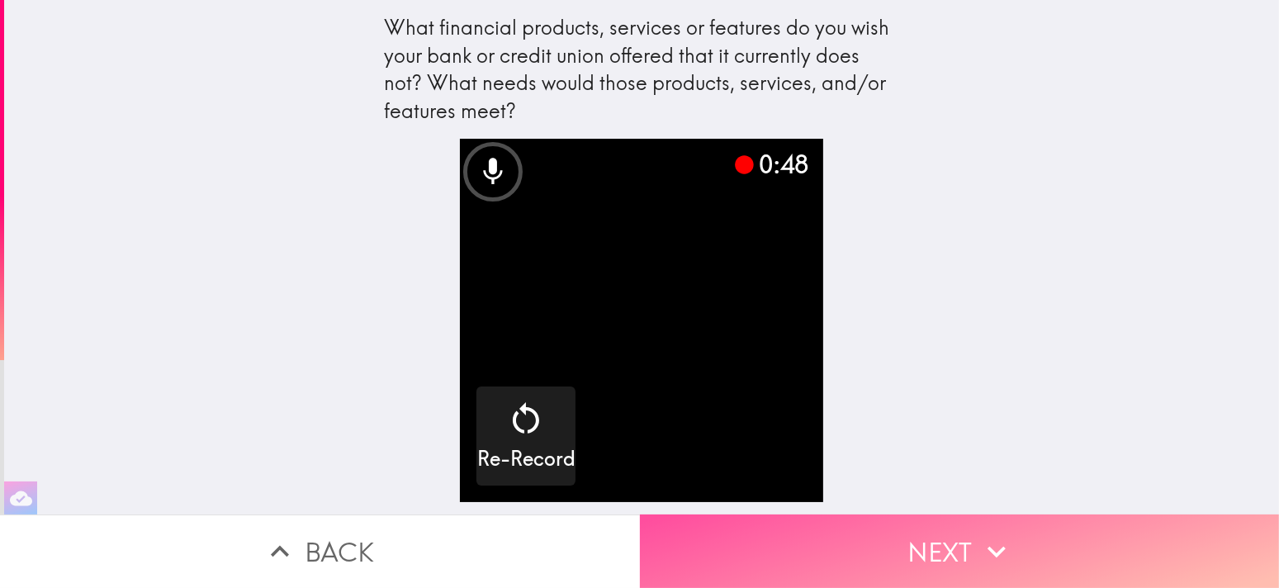
click at [906, 549] on button "Next" at bounding box center [960, 552] width 640 height 74
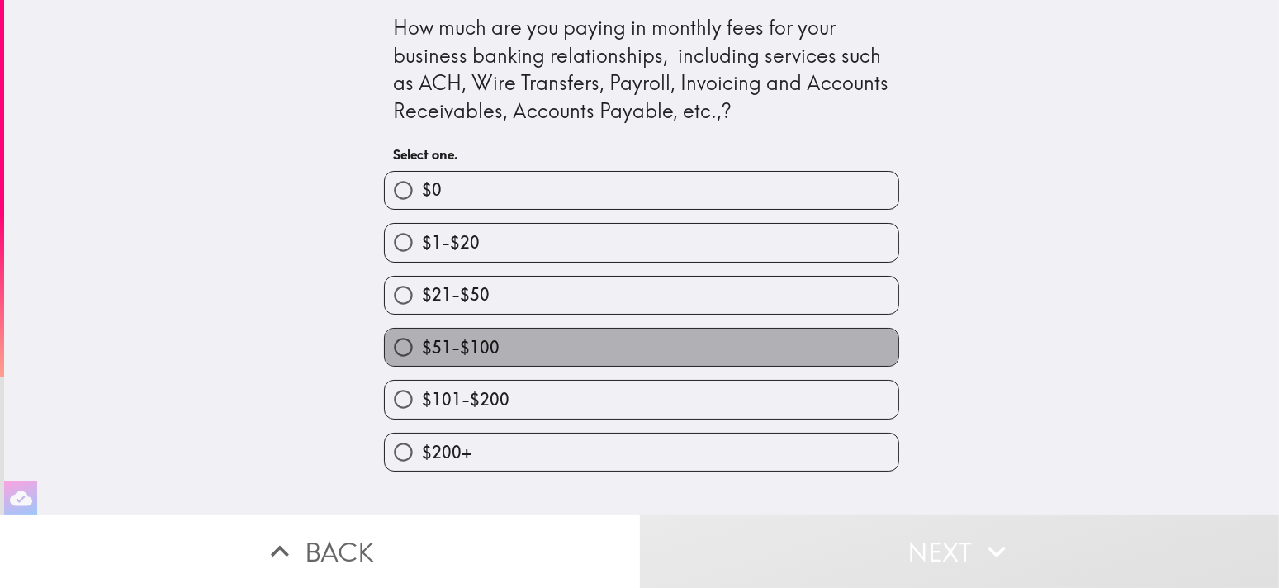
click at [537, 354] on label "$51-$100" at bounding box center [642, 347] width 514 height 37
click at [422, 354] on input "$51-$100" at bounding box center [403, 347] width 37 height 37
radio input "true"
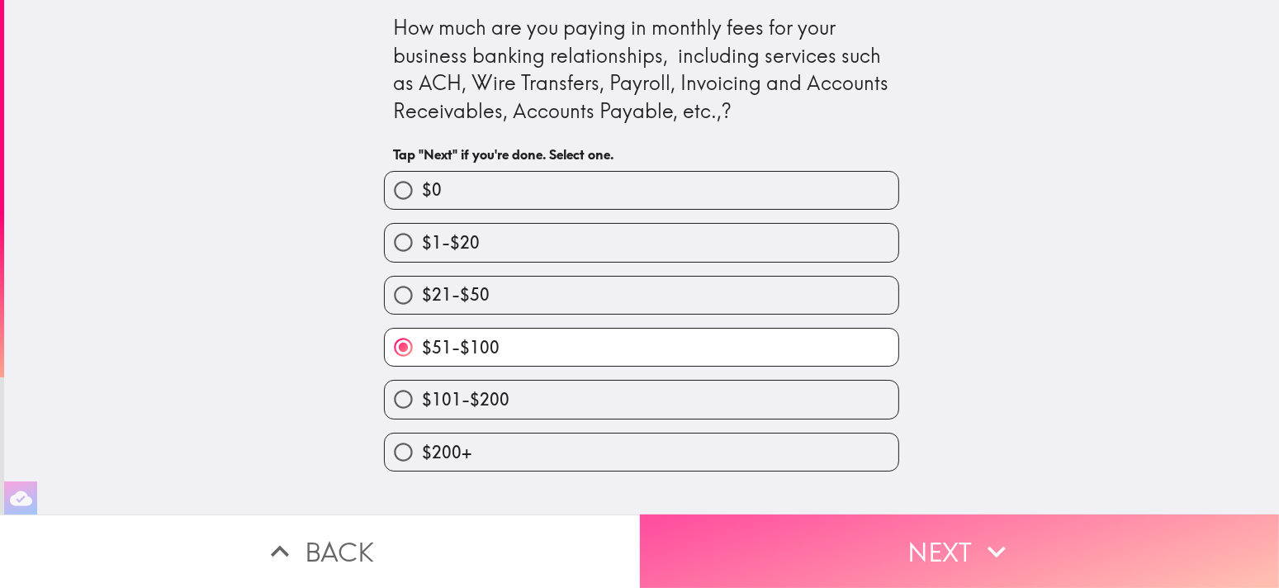
click at [818, 543] on button "Next" at bounding box center [960, 552] width 640 height 74
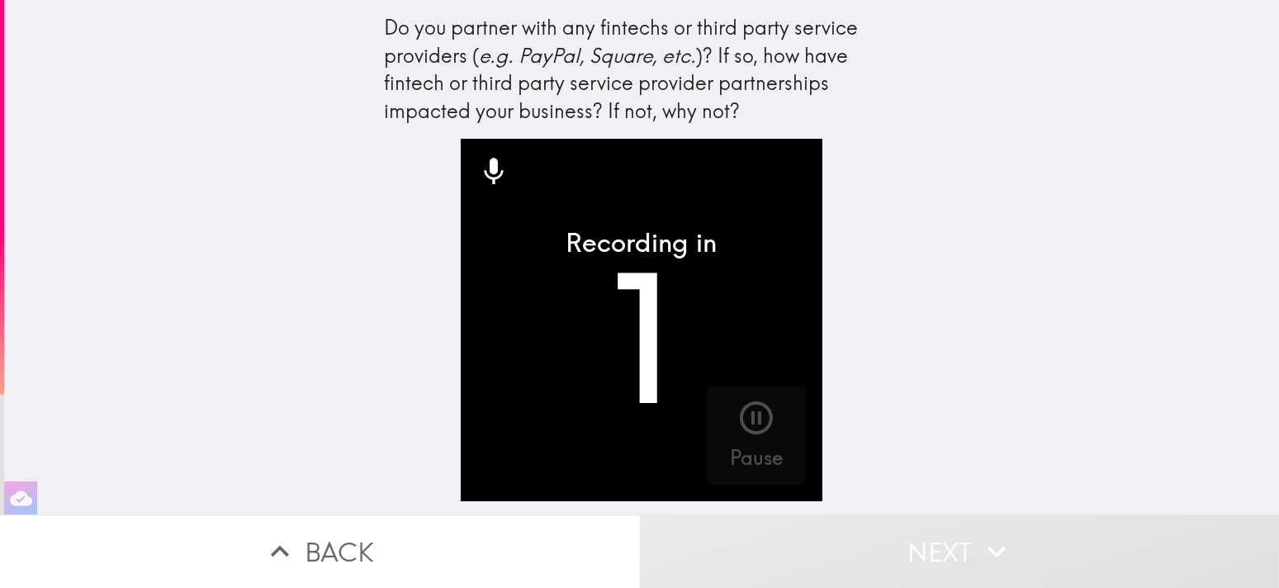
click at [747, 425] on icon "button" at bounding box center [757, 418] width 40 height 40
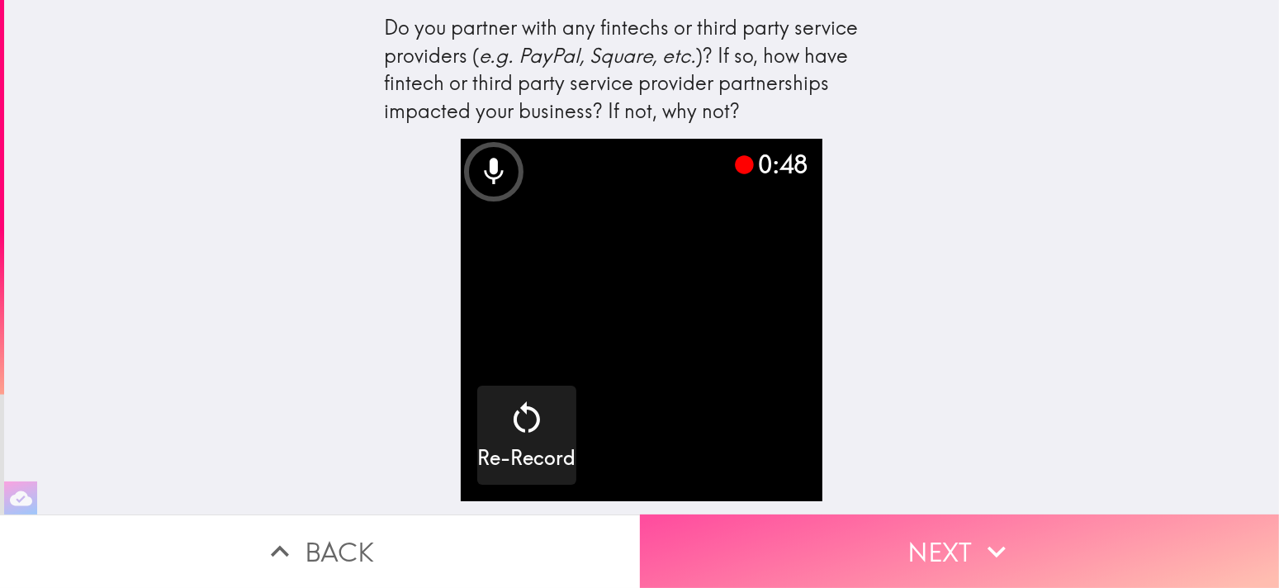
click at [894, 553] on button "Next" at bounding box center [960, 552] width 640 height 74
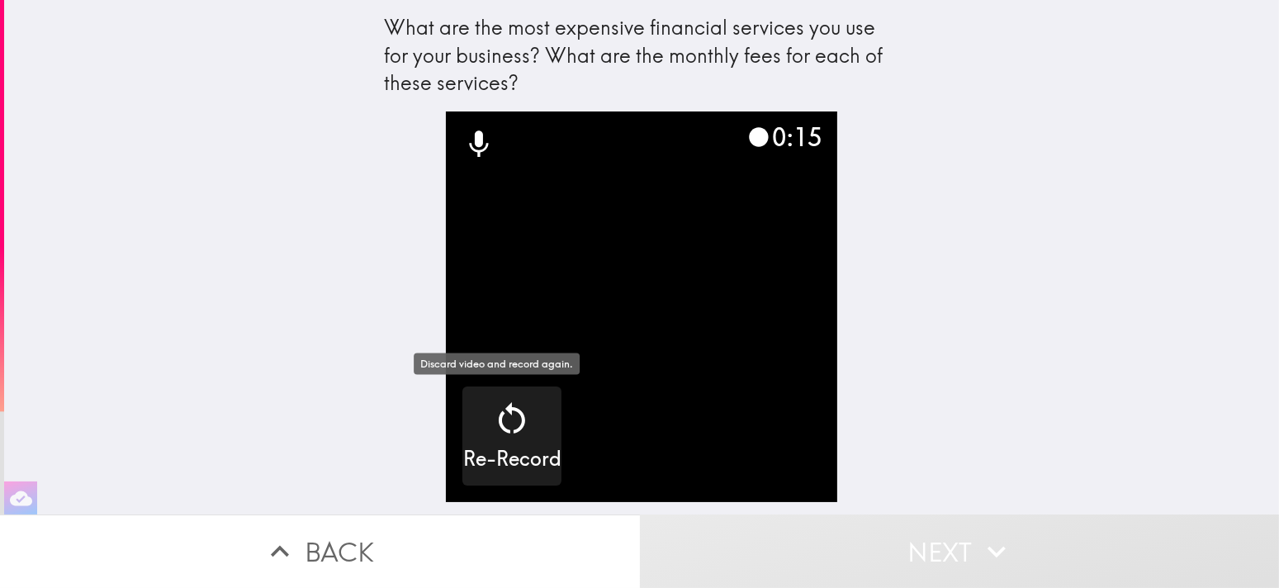
click at [529, 448] on h5 "Re-Record" at bounding box center [512, 459] width 98 height 28
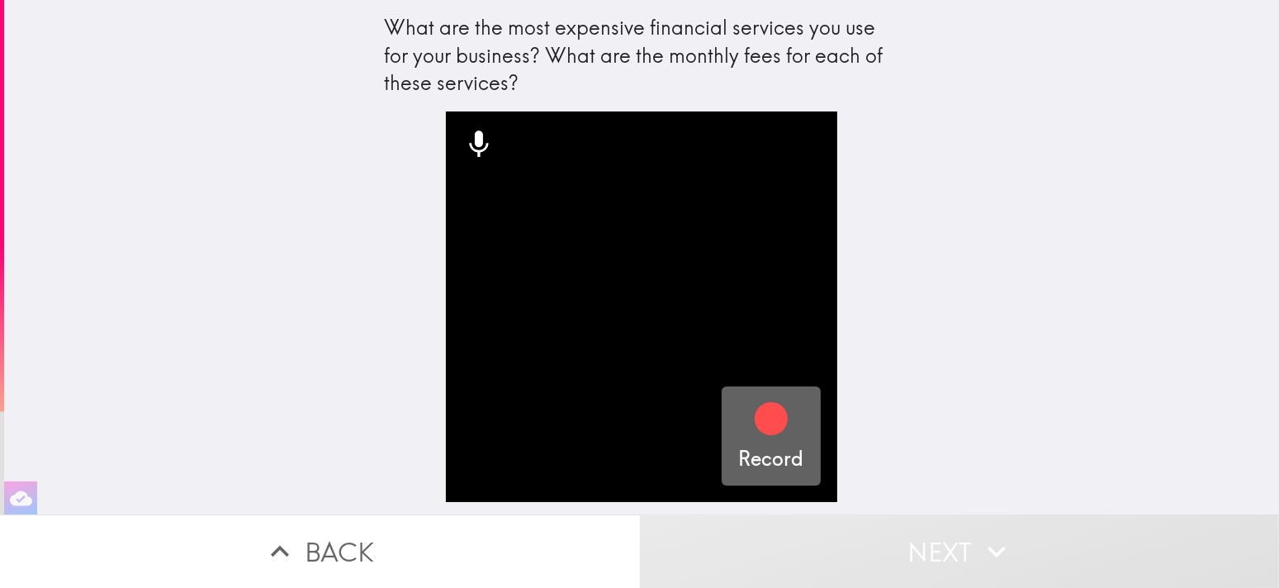
click at [783, 437] on div "Record" at bounding box center [770, 436] width 65 height 74
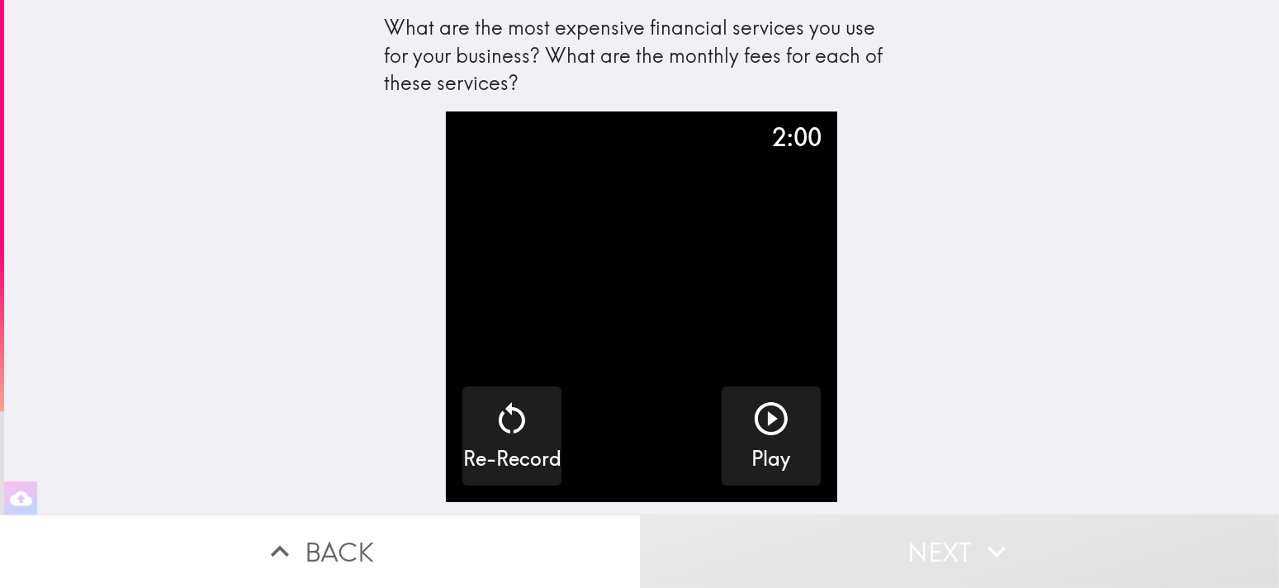
click at [915, 540] on button "Next" at bounding box center [960, 552] width 640 height 74
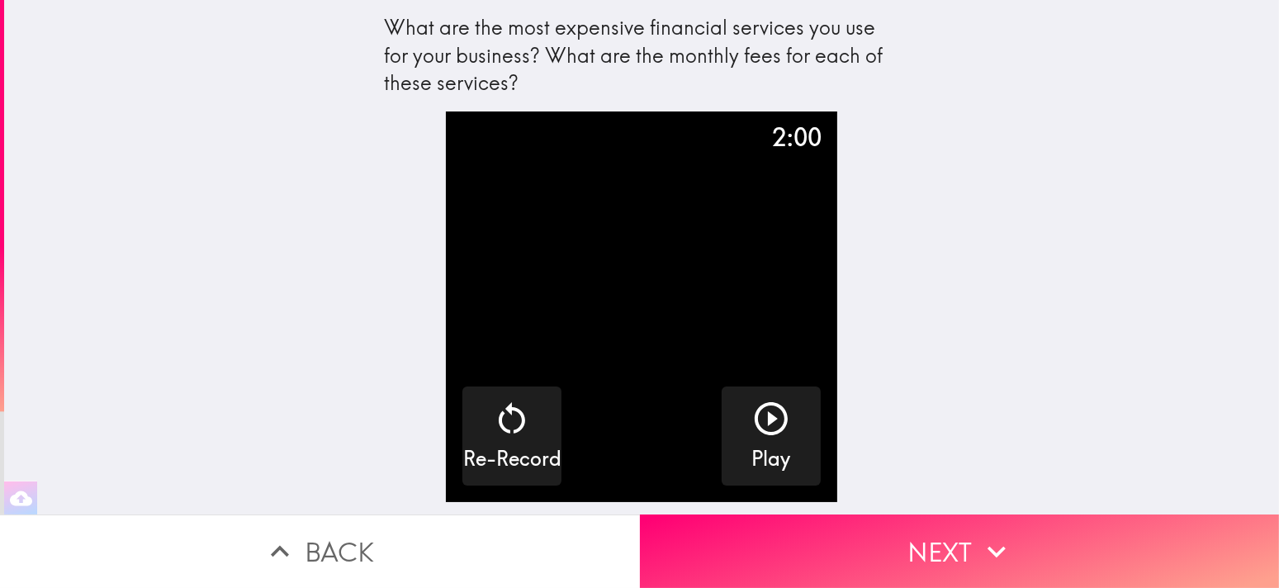
click at [917, 533] on button "Next" at bounding box center [960, 552] width 640 height 74
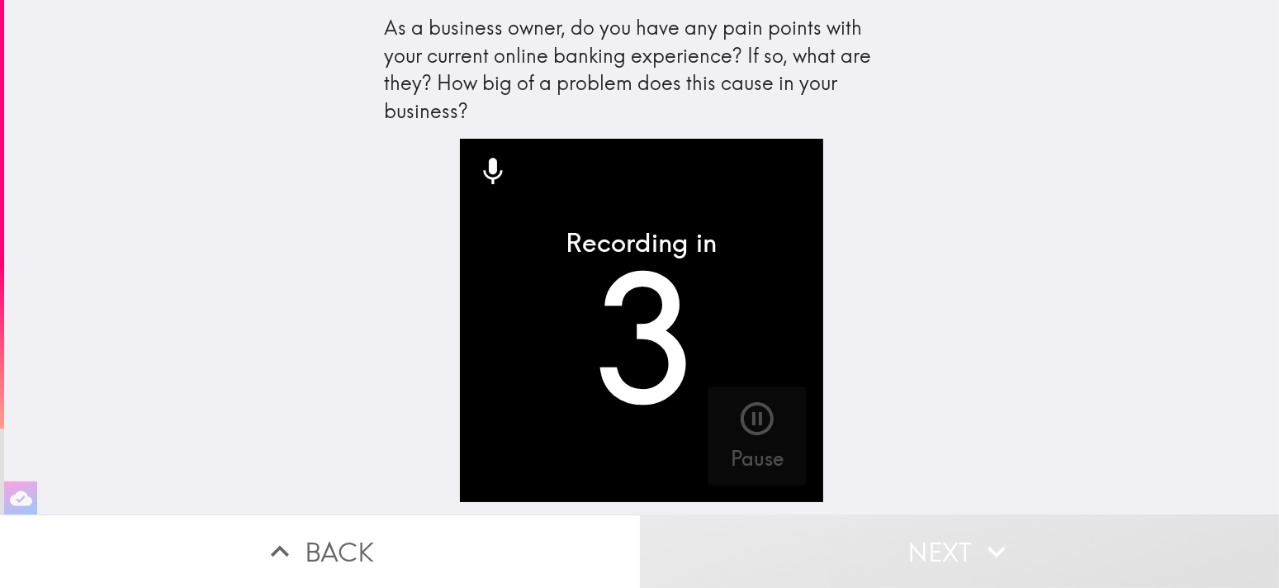
click at [738, 410] on icon "button" at bounding box center [758, 419] width 40 height 40
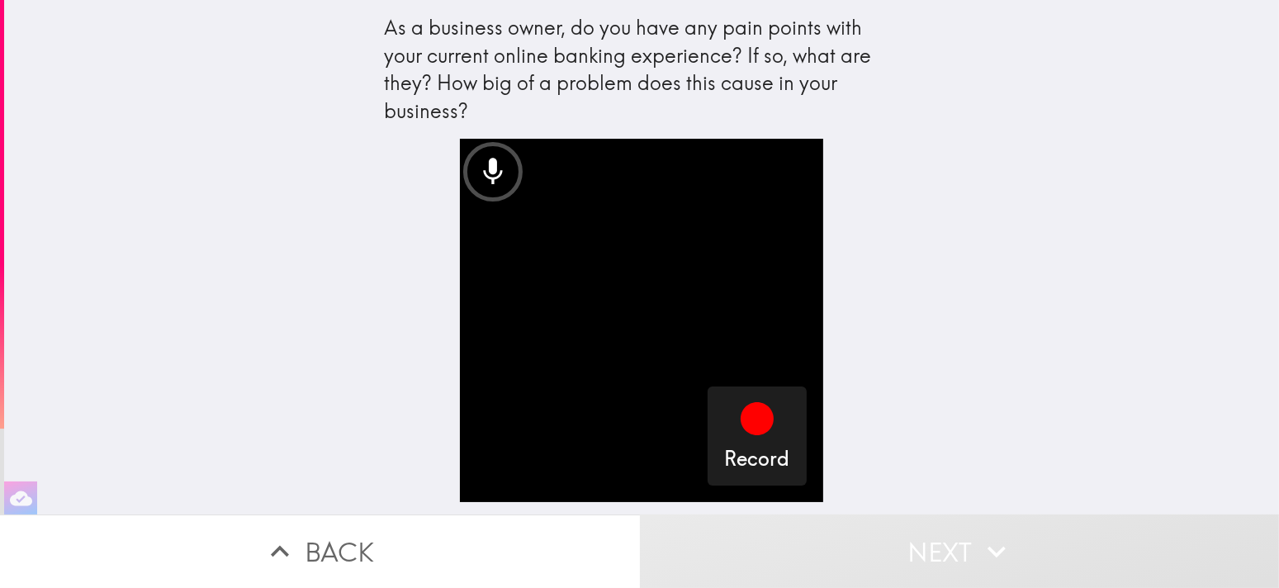
click at [741, 427] on icon "button" at bounding box center [757, 418] width 33 height 33
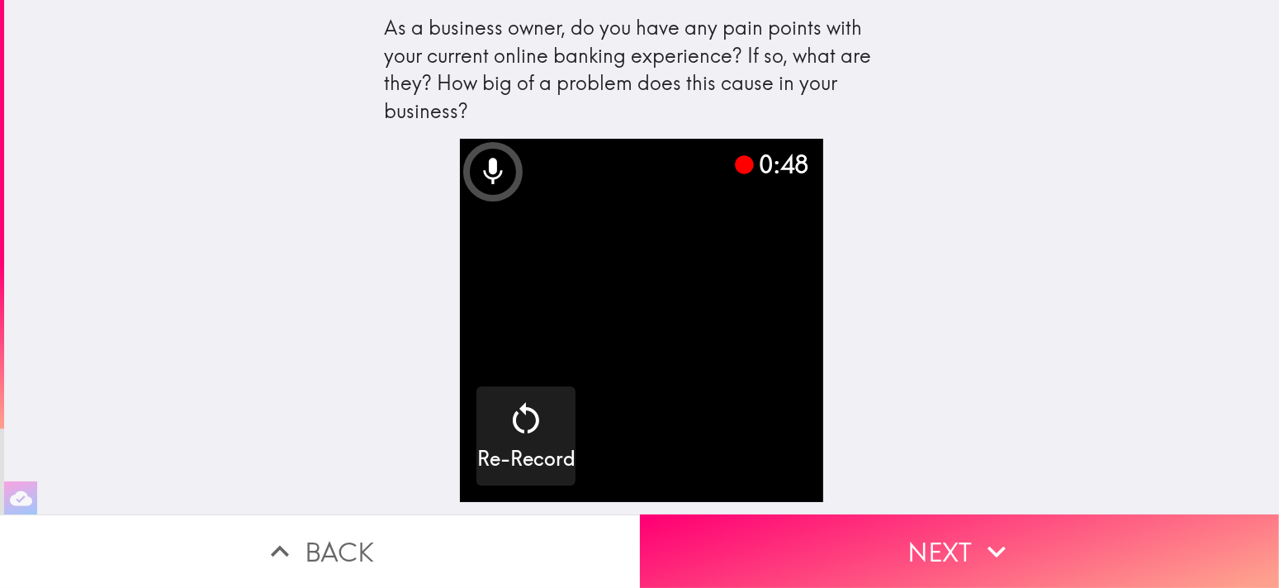
click at [905, 534] on button "Next" at bounding box center [960, 552] width 640 height 74
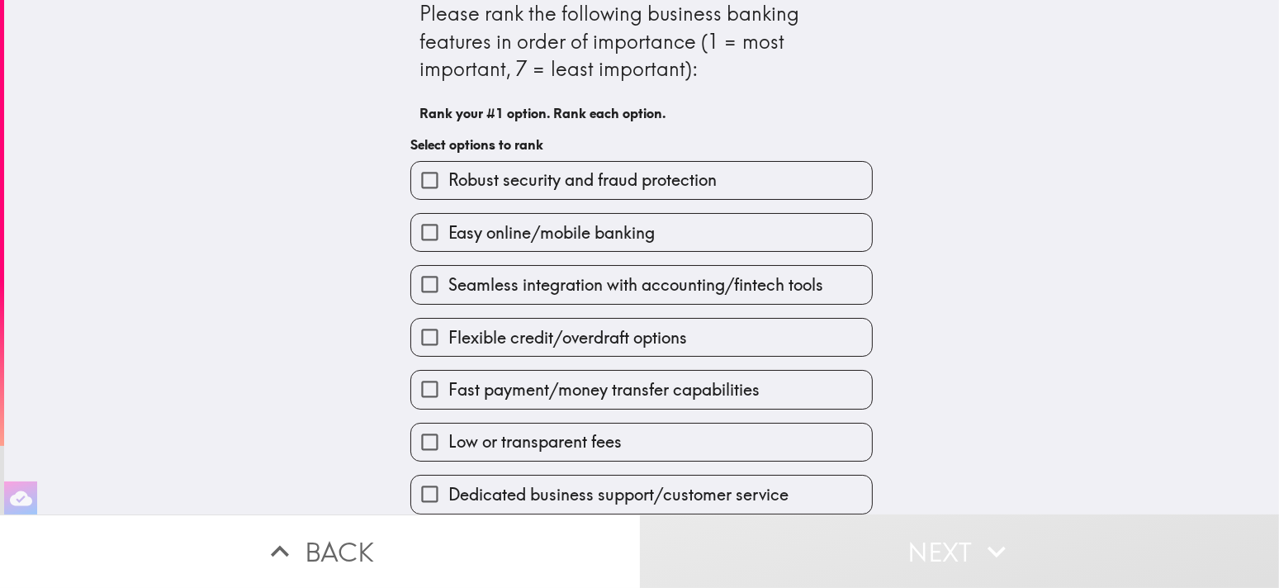
scroll to position [23, 0]
click at [631, 378] on span "Fast payment/money transfer capabilities" at bounding box center [603, 389] width 311 height 23
click at [448, 377] on input "Fast payment/money transfer capabilities" at bounding box center [429, 389] width 37 height 37
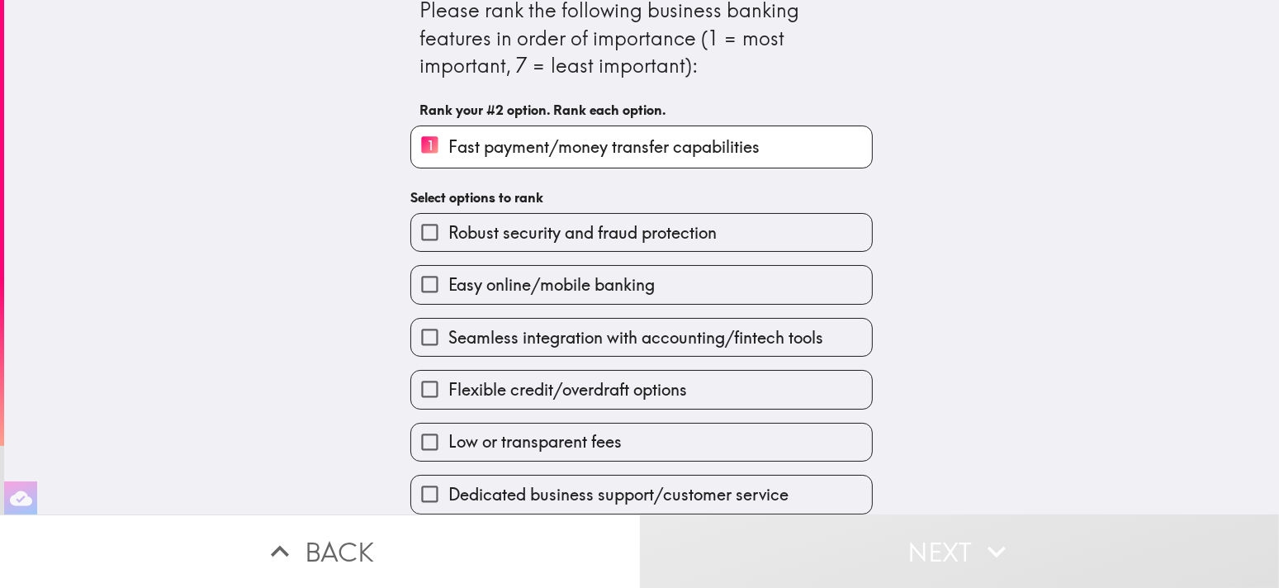
scroll to position [27, 0]
click at [674, 278] on label "Easy online/mobile banking" at bounding box center [641, 284] width 461 height 37
click at [448, 278] on input "Easy online/mobile banking" at bounding box center [429, 284] width 37 height 37
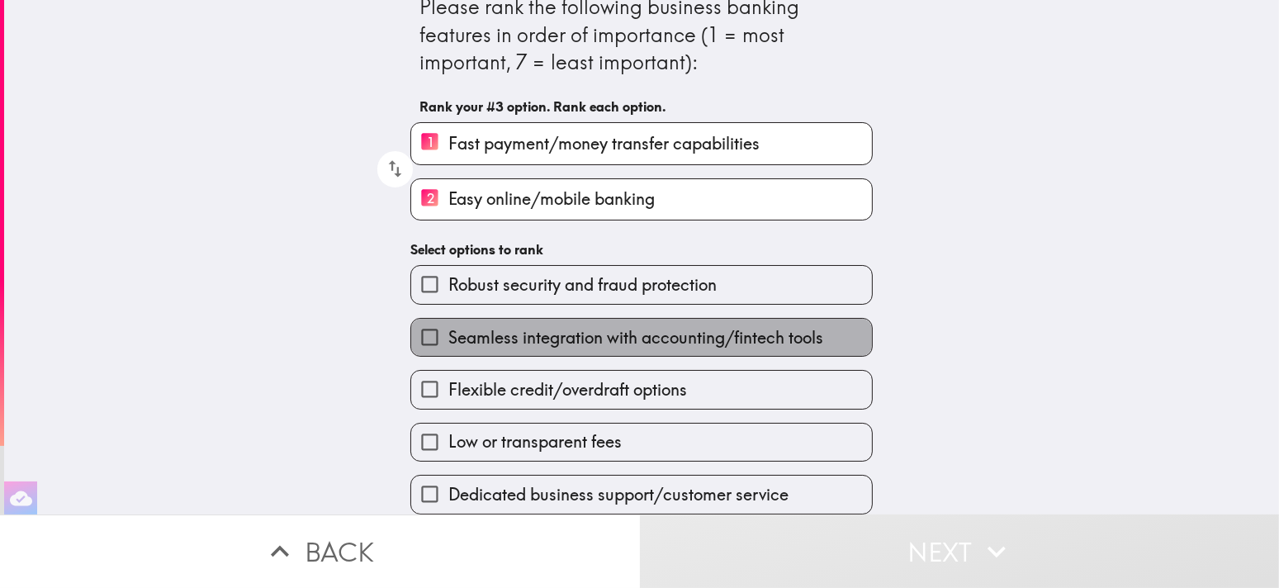
click at [623, 339] on span "Seamless integration with accounting/fintech tools" at bounding box center [635, 337] width 375 height 23
click at [448, 339] on input "Seamless integration with accounting/fintech tools" at bounding box center [429, 337] width 37 height 37
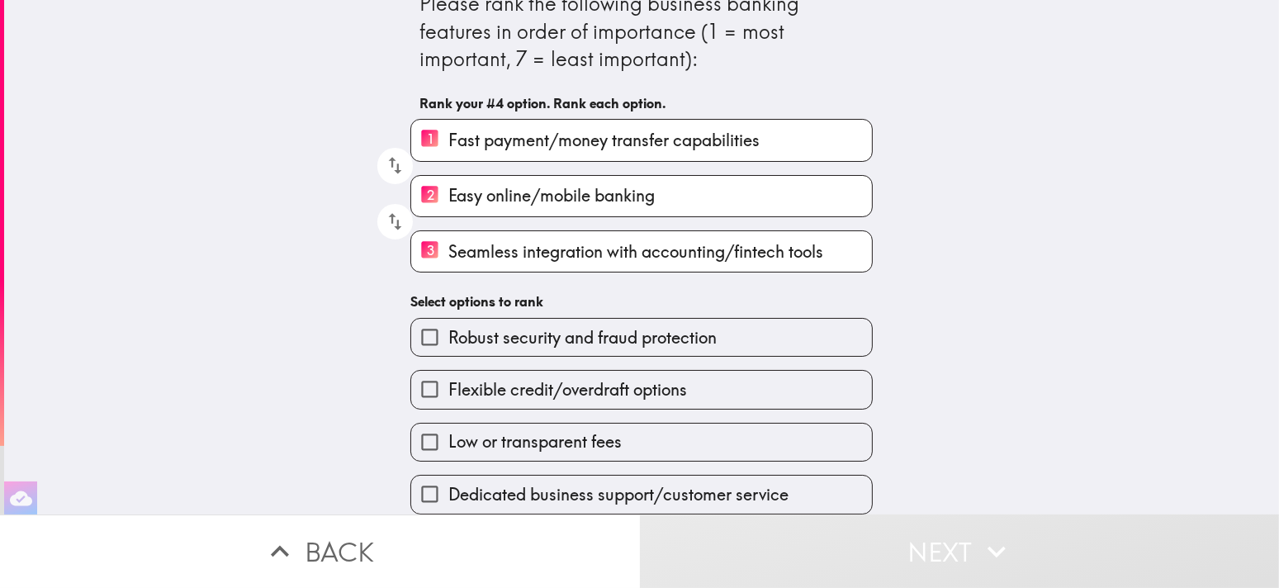
scroll to position [34, 0]
click at [600, 430] on span "Low or transparent fees" at bounding box center [534, 441] width 173 height 23
click at [448, 426] on input "Low or transparent fees" at bounding box center [429, 442] width 37 height 37
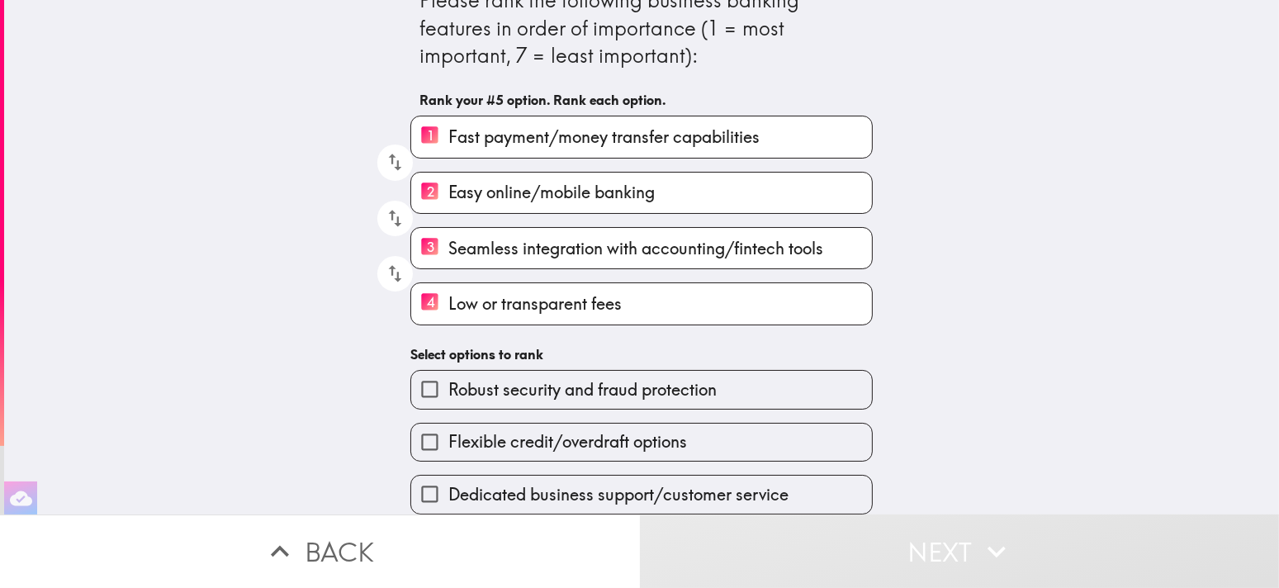
scroll to position [37, 0]
click at [629, 378] on span "Robust security and fraud protection" at bounding box center [582, 389] width 268 height 23
click at [448, 371] on input "Robust security and fraud protection" at bounding box center [429, 389] width 37 height 37
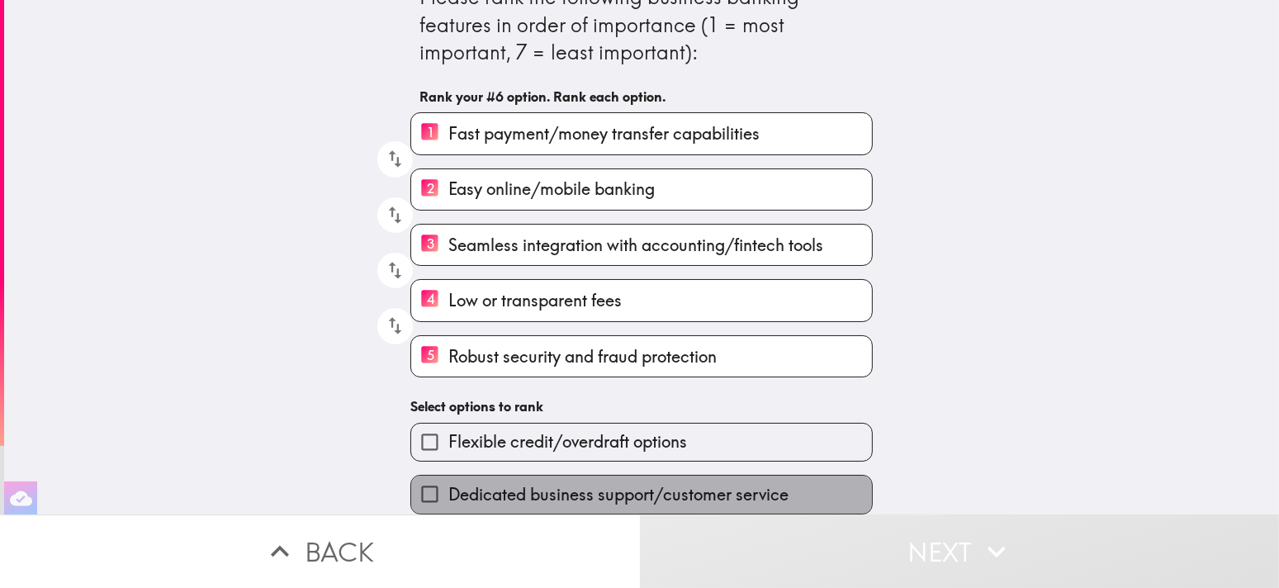
click at [593, 484] on span "Dedicated business support/customer service" at bounding box center [618, 494] width 340 height 23
click at [448, 484] on input "Dedicated business support/customer service" at bounding box center [429, 494] width 37 height 37
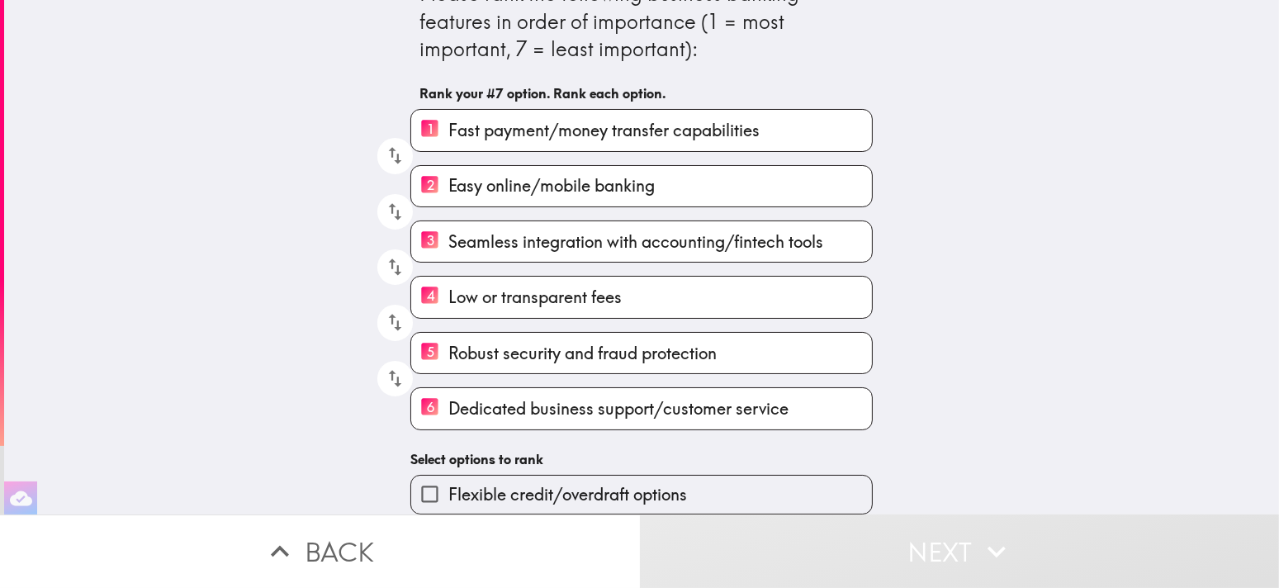
click at [594, 485] on span "Flexible credit/overdraft options" at bounding box center [567, 494] width 239 height 23
click at [448, 485] on input "Flexible credit/overdraft options" at bounding box center [429, 494] width 37 height 37
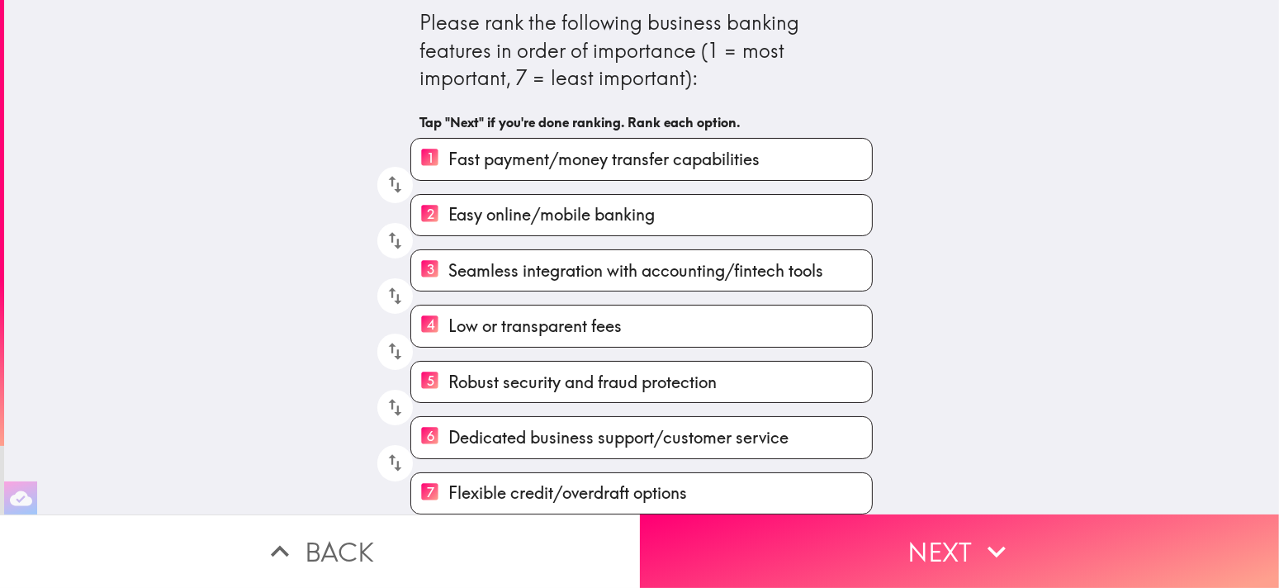
scroll to position [15, 0]
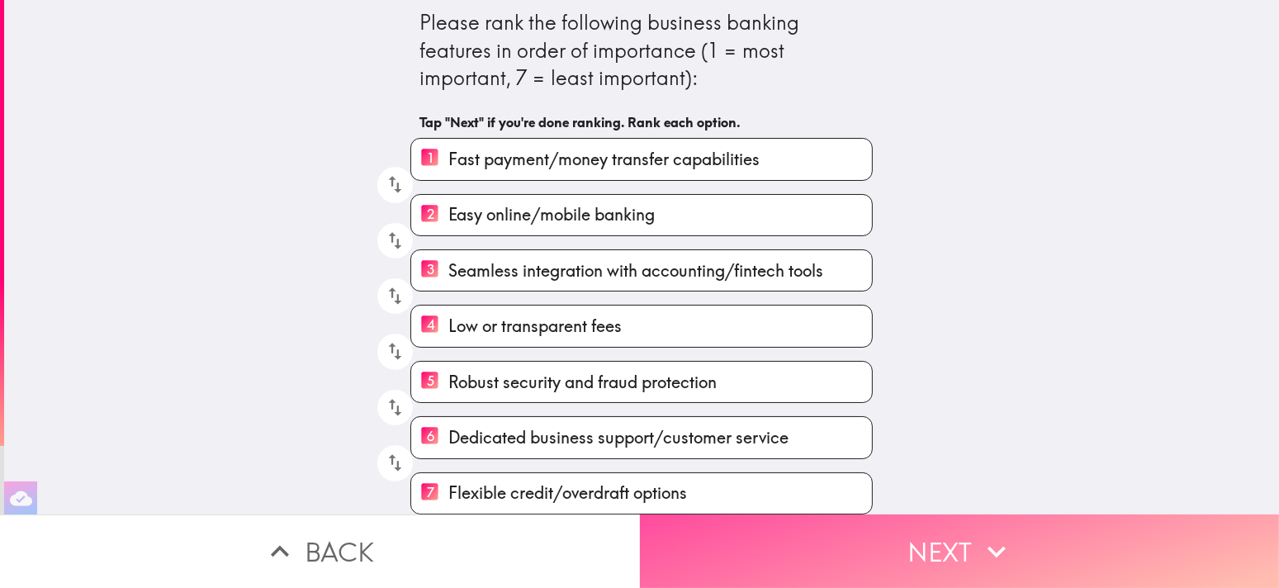
click at [855, 529] on button "Next" at bounding box center [960, 552] width 640 height 74
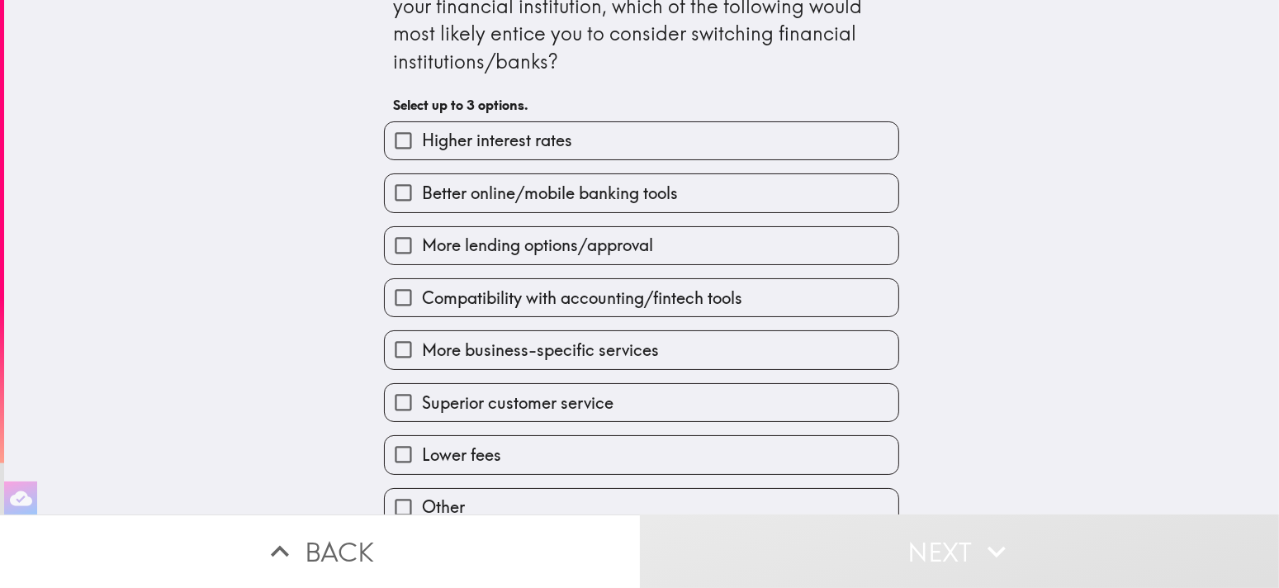
scroll to position [72, 0]
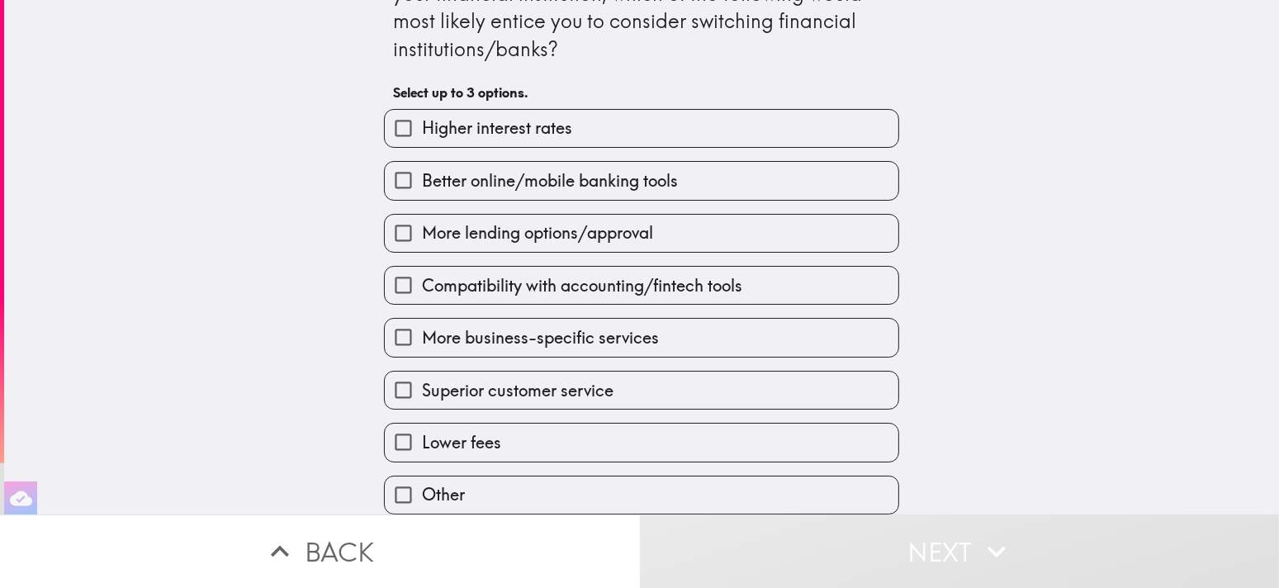
click at [577, 424] on label "Lower fees" at bounding box center [642, 442] width 514 height 37
click at [422, 424] on input "Lower fees" at bounding box center [403, 442] width 37 height 37
checkbox input "true"
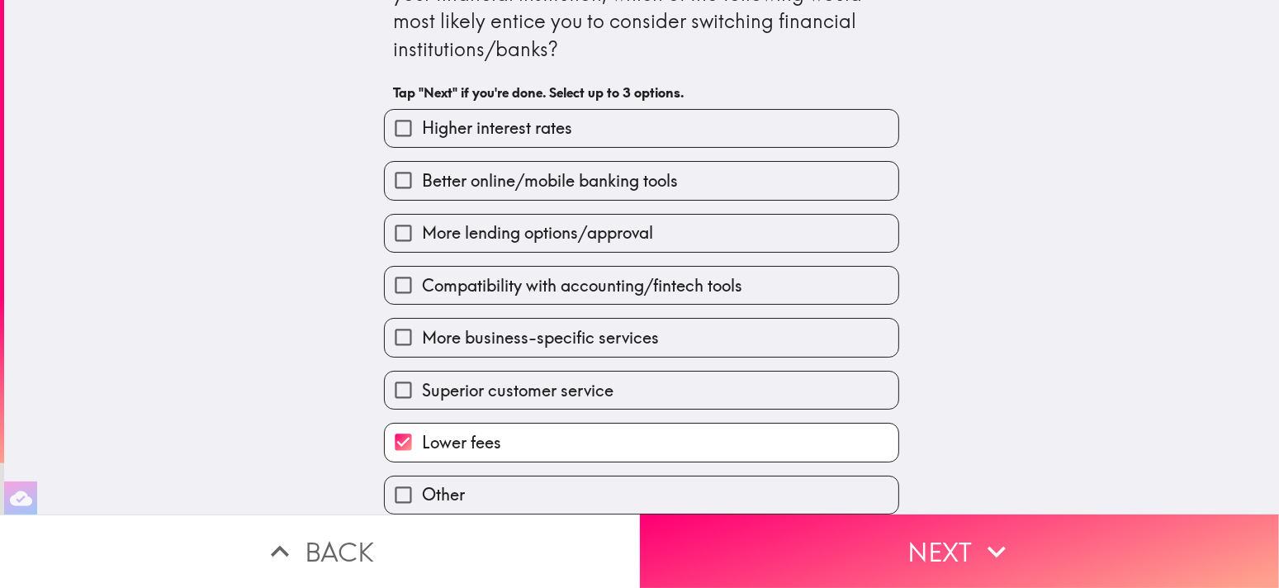
click at [588, 379] on span "Superior customer service" at bounding box center [518, 390] width 192 height 23
click at [422, 377] on input "Superior customer service" at bounding box center [403, 390] width 37 height 37
checkbox input "true"
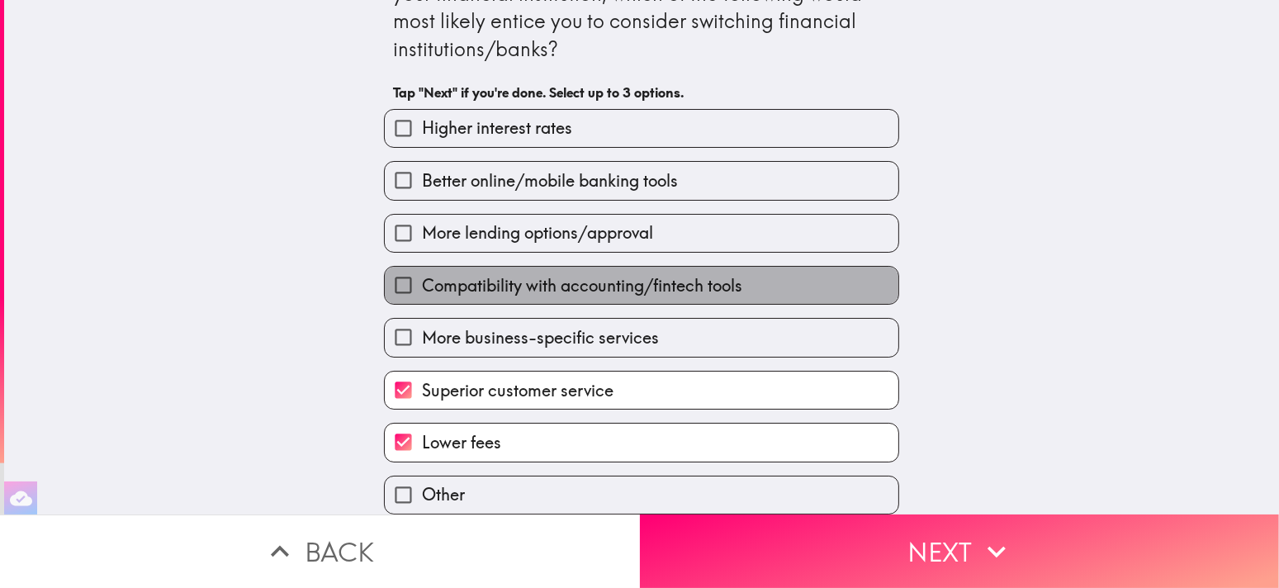
click at [614, 274] on span "Compatibility with accounting/fintech tools" at bounding box center [582, 285] width 320 height 23
click at [422, 274] on input "Compatibility with accounting/fintech tools" at bounding box center [403, 285] width 37 height 37
checkbox input "true"
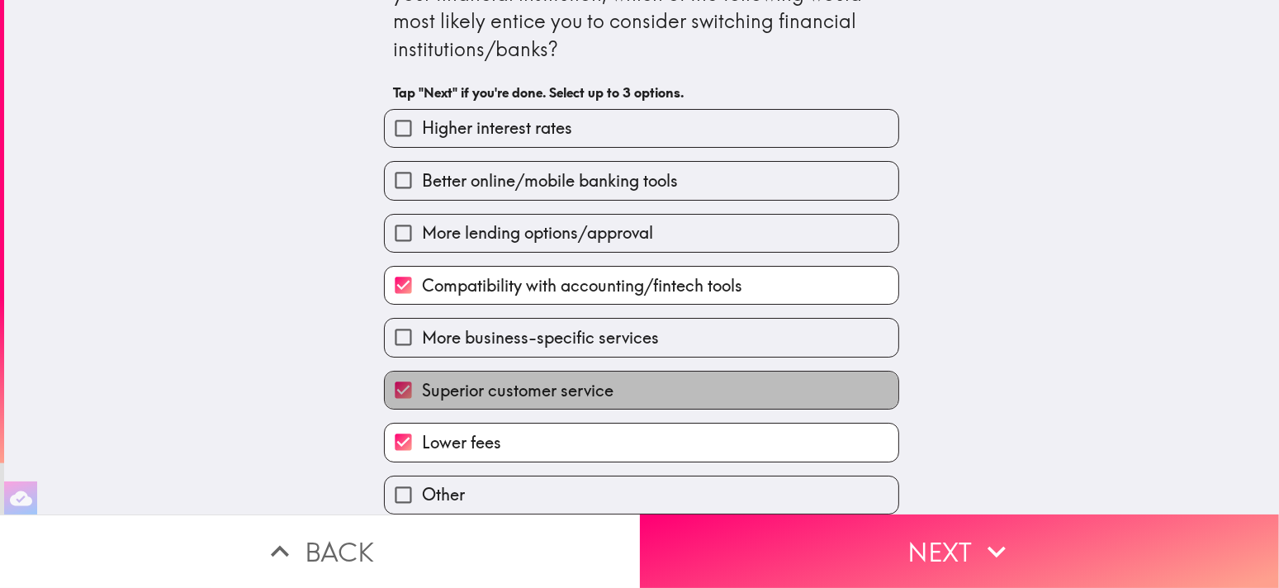
click at [572, 379] on span "Superior customer service" at bounding box center [518, 390] width 192 height 23
click at [422, 375] on input "Superior customer service" at bounding box center [403, 390] width 37 height 37
checkbox input "false"
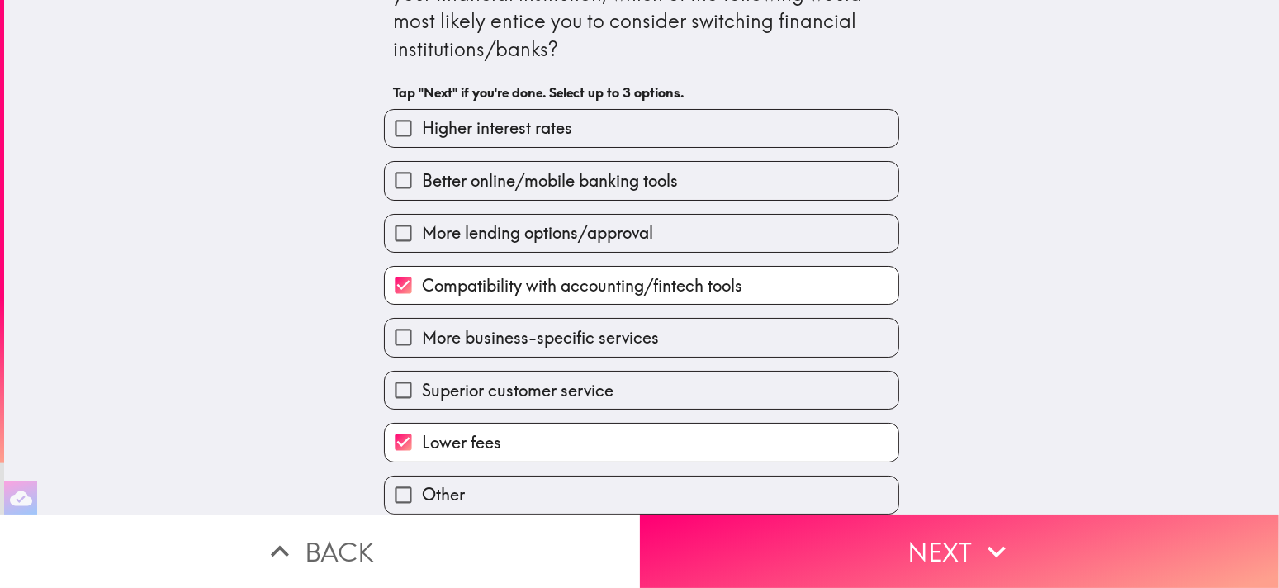
click at [619, 169] on span "Better online/mobile banking tools" at bounding box center [550, 180] width 256 height 23
click at [422, 162] on input "Better online/mobile banking tools" at bounding box center [403, 180] width 37 height 37
checkbox input "true"
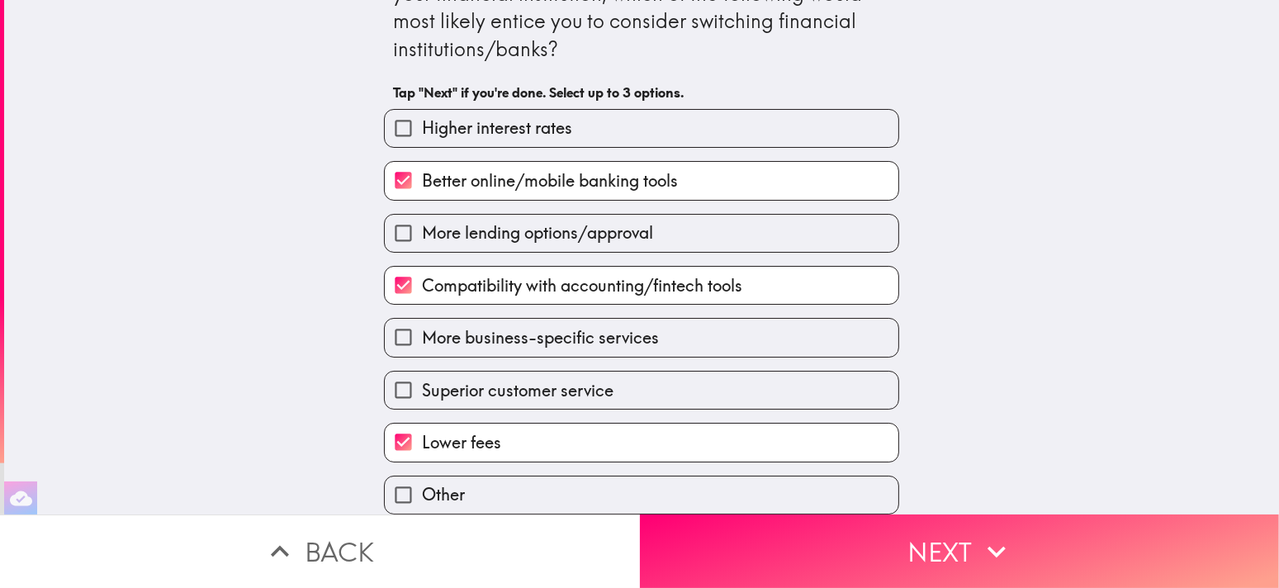
click at [825, 538] on button "Next" at bounding box center [960, 552] width 640 height 74
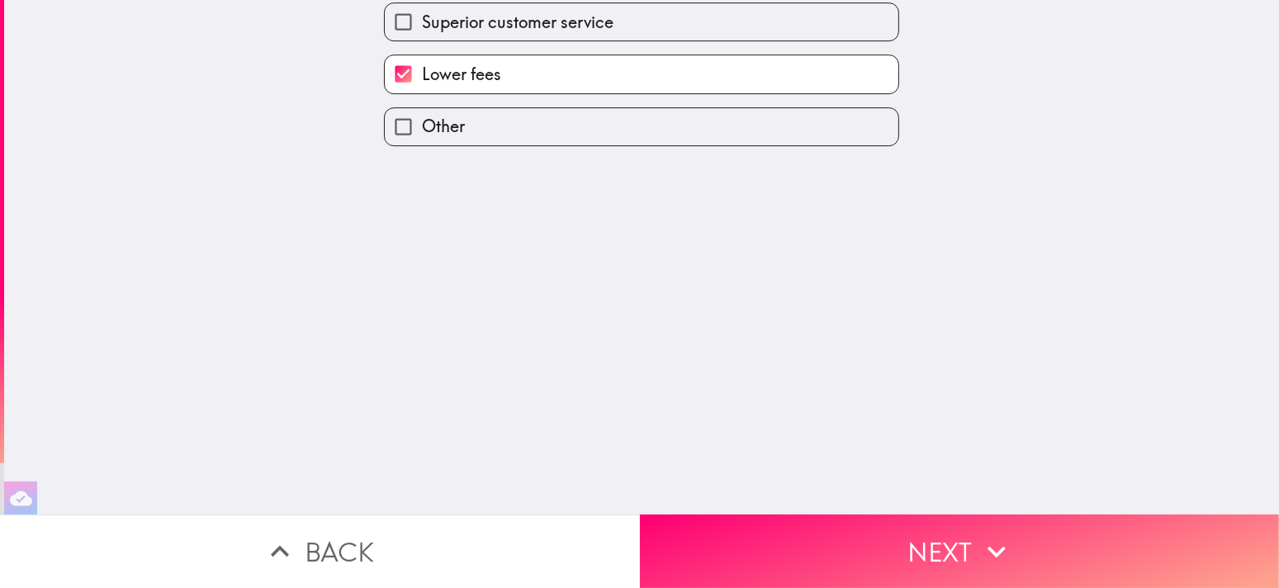
scroll to position [0, 0]
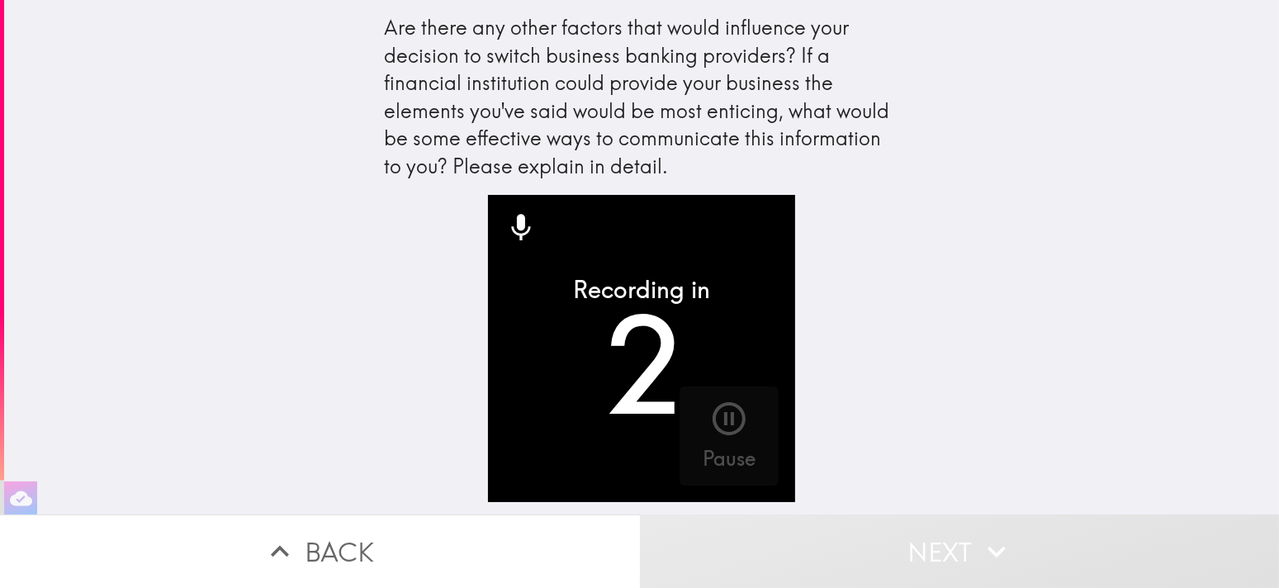
click at [709, 433] on icon "button" at bounding box center [729, 419] width 40 height 40
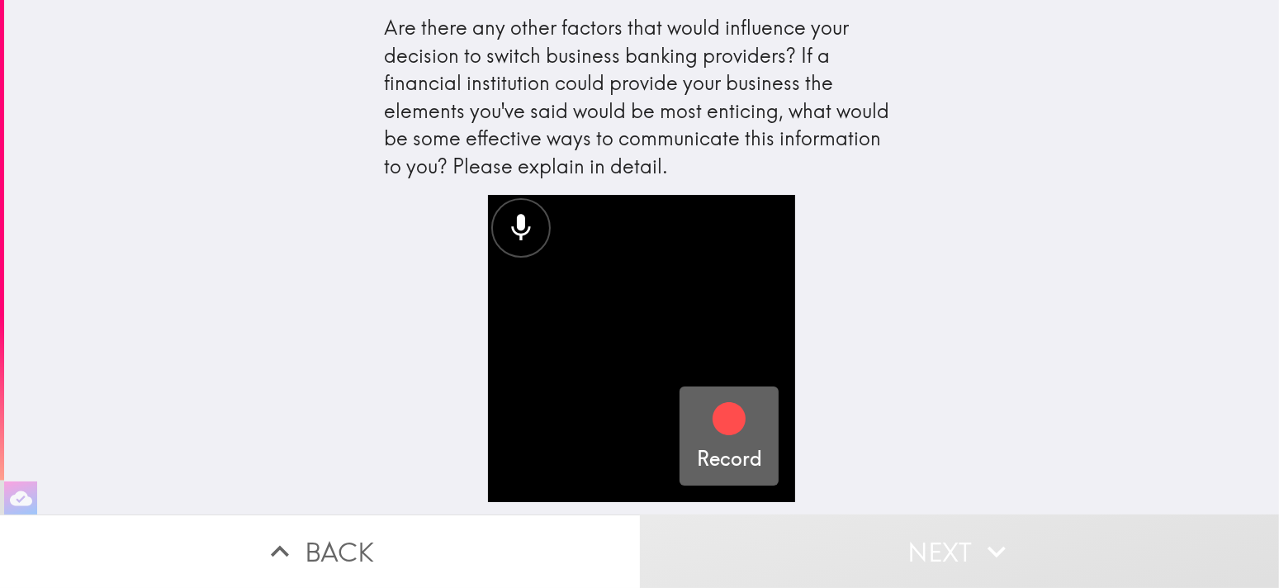
click at [709, 436] on icon "button" at bounding box center [729, 419] width 40 height 40
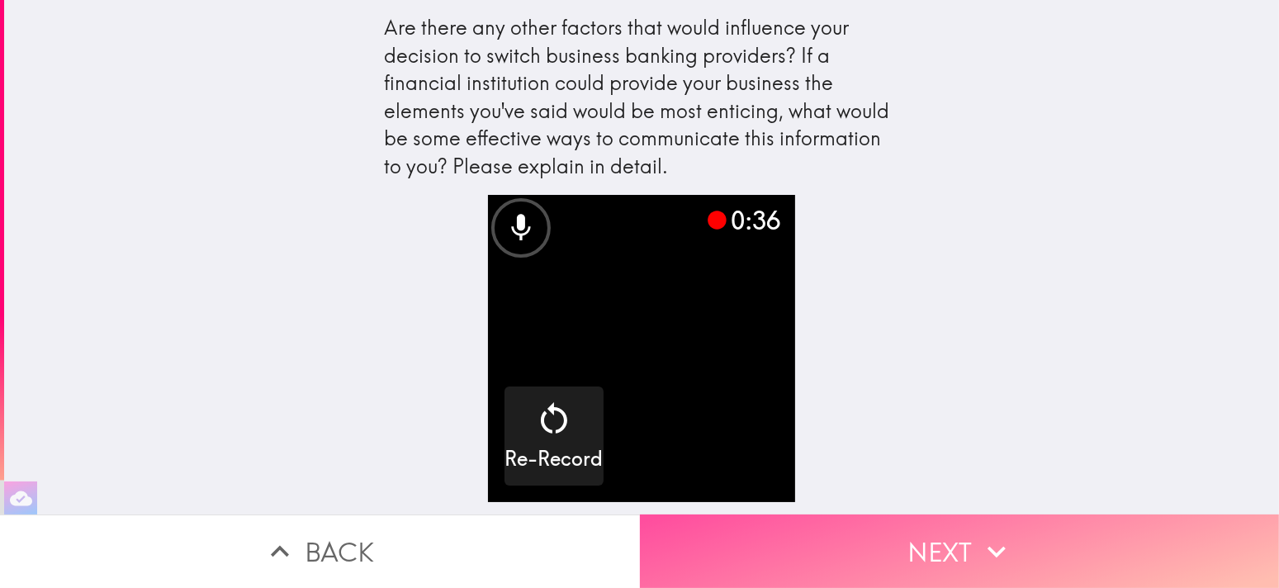
click at [1001, 556] on icon "button" at bounding box center [997, 552] width 36 height 36
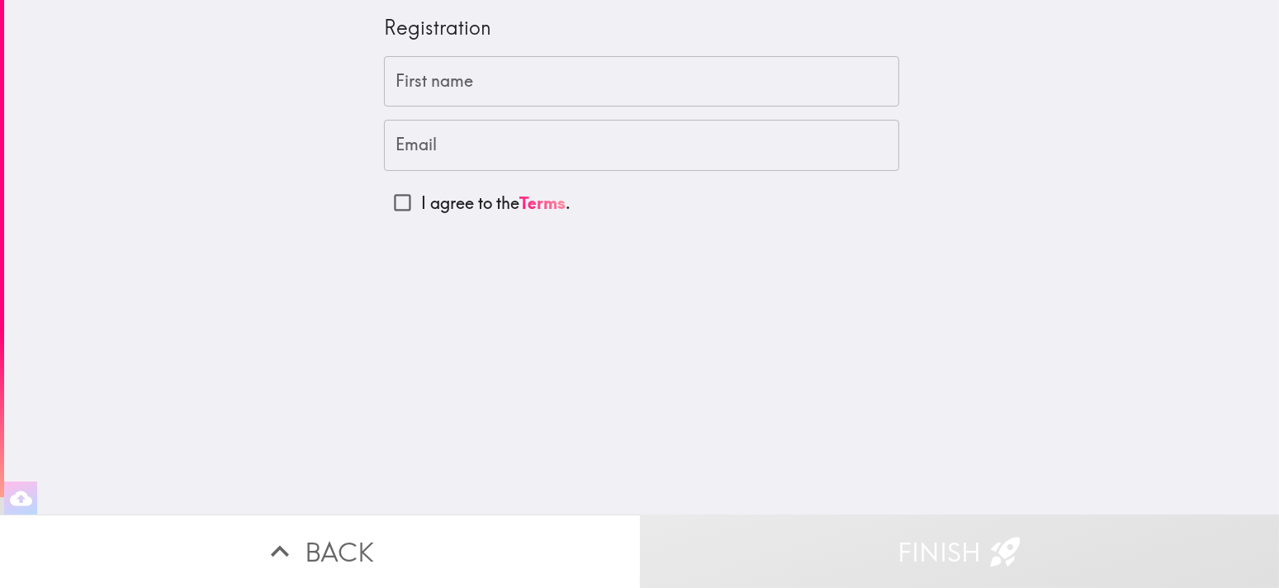
click at [491, 73] on input "First name" at bounding box center [641, 81] width 515 height 51
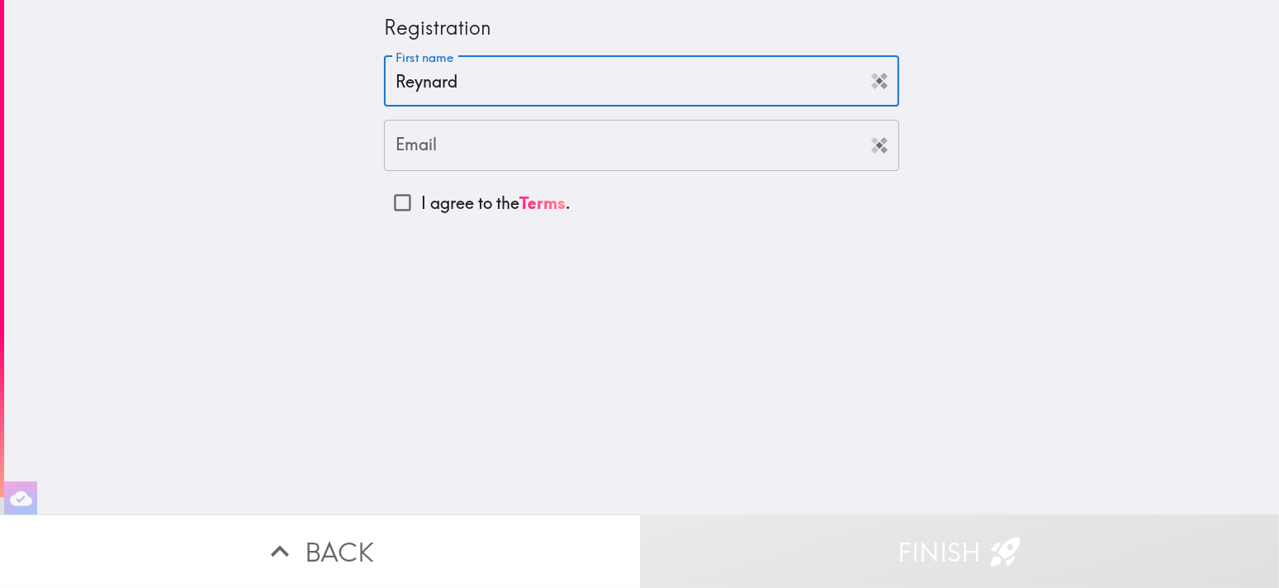
type input "Reynard"
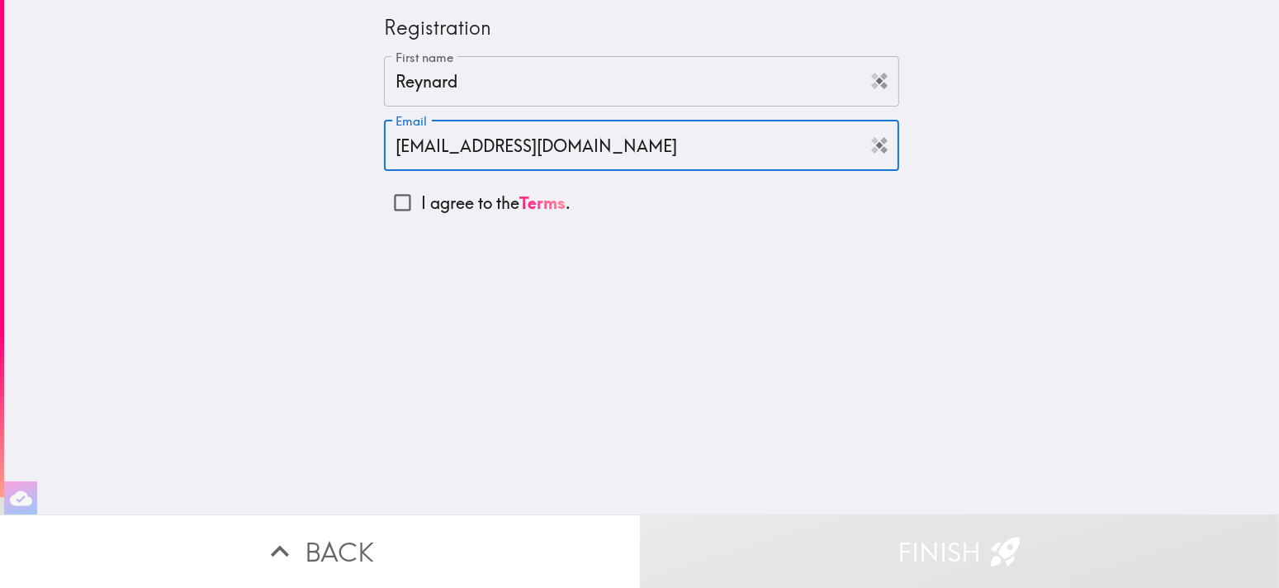
type input "[EMAIL_ADDRESS][DOMAIN_NAME]"
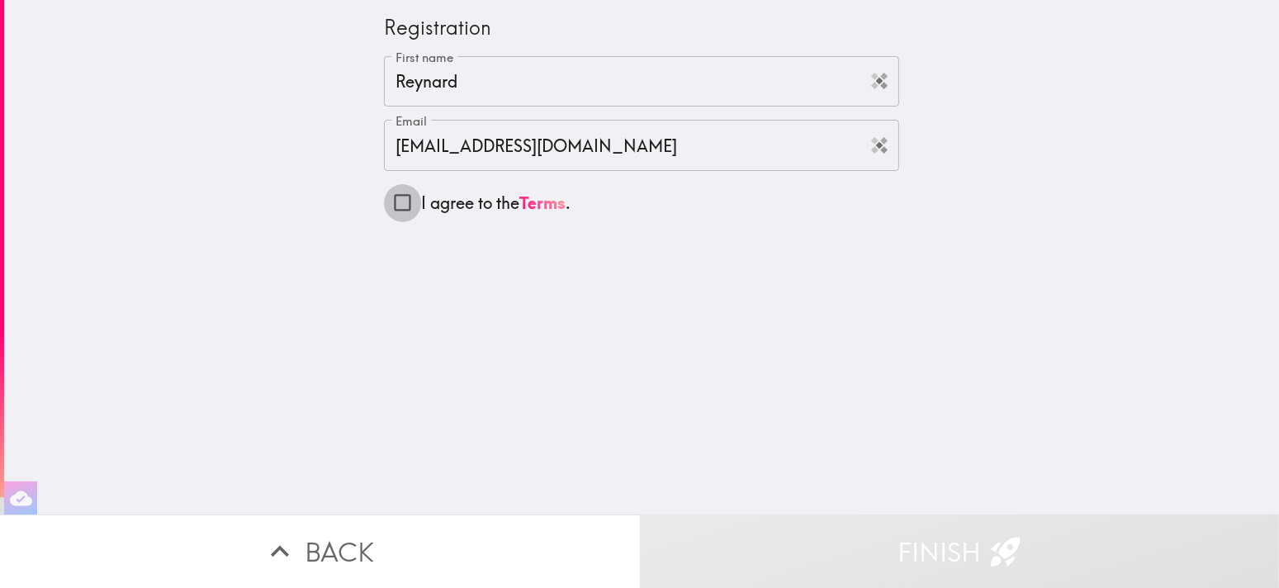
click at [397, 206] on input "I agree to the Terms ." at bounding box center [402, 202] width 37 height 37
checkbox input "true"
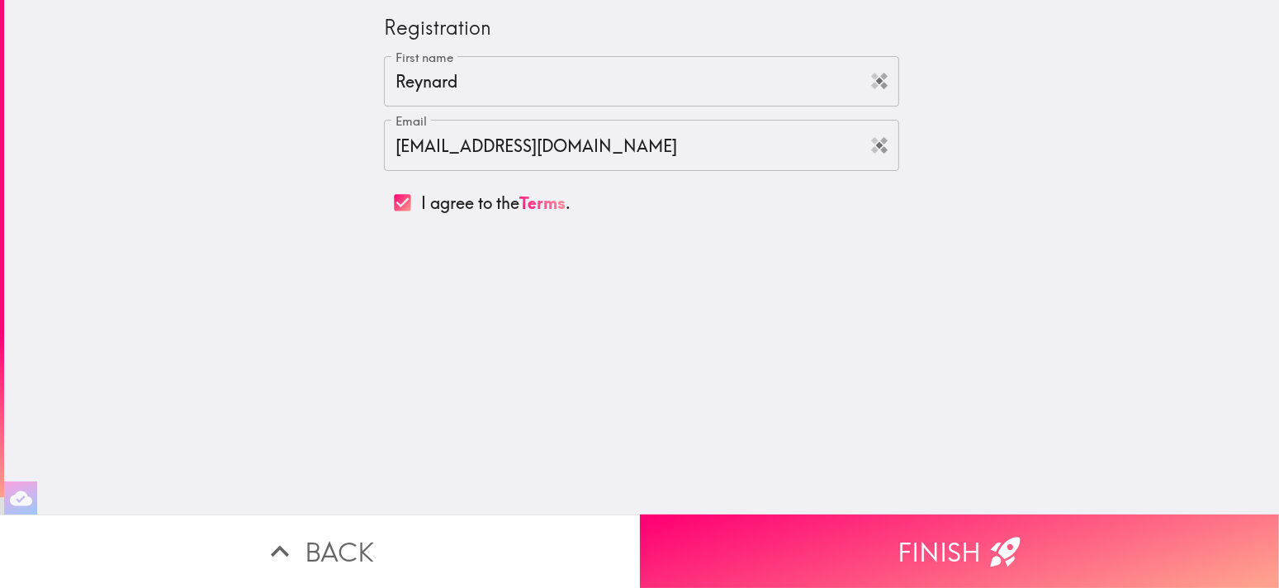
click at [761, 536] on button "Finish" at bounding box center [960, 552] width 640 height 74
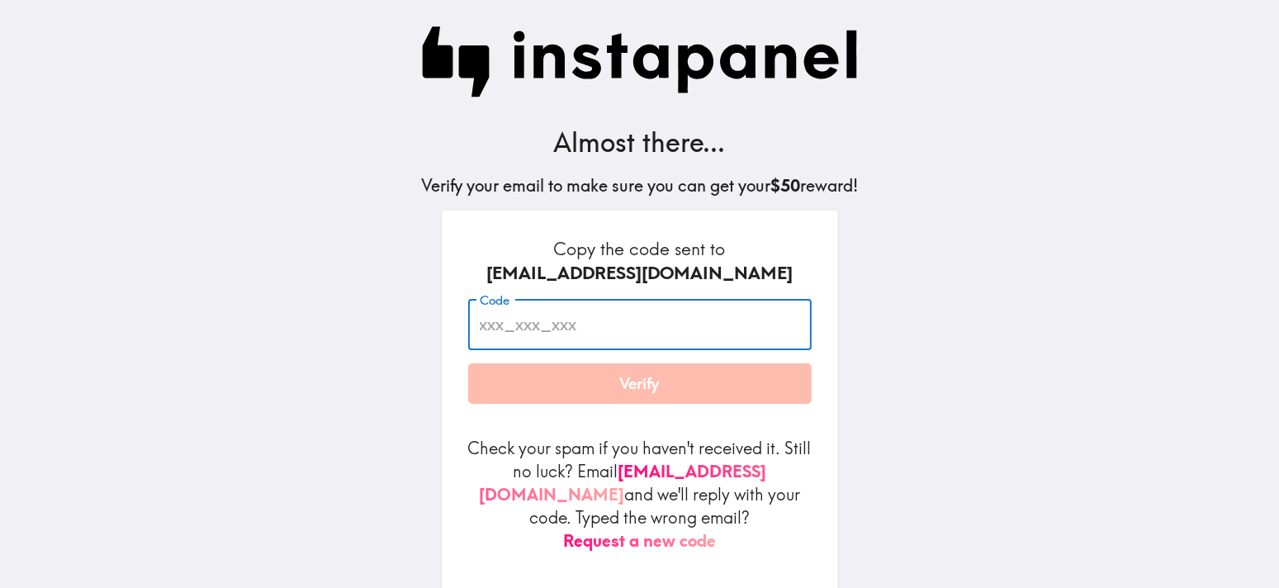
click at [616, 323] on input "Code" at bounding box center [640, 324] width 344 height 51
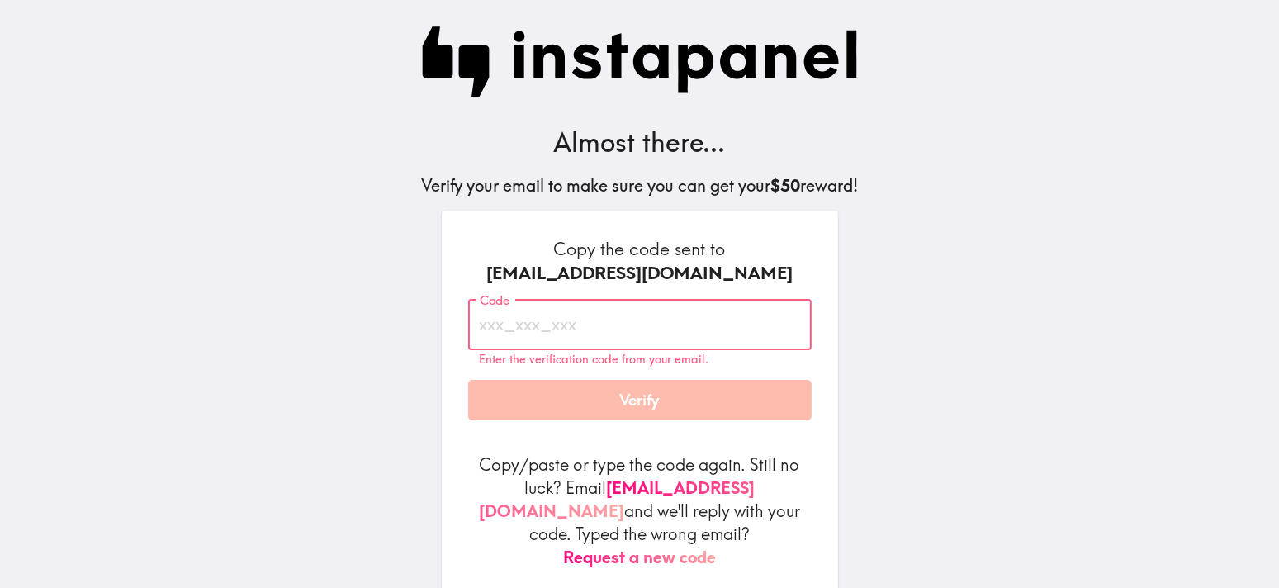
scroll to position [51, 0]
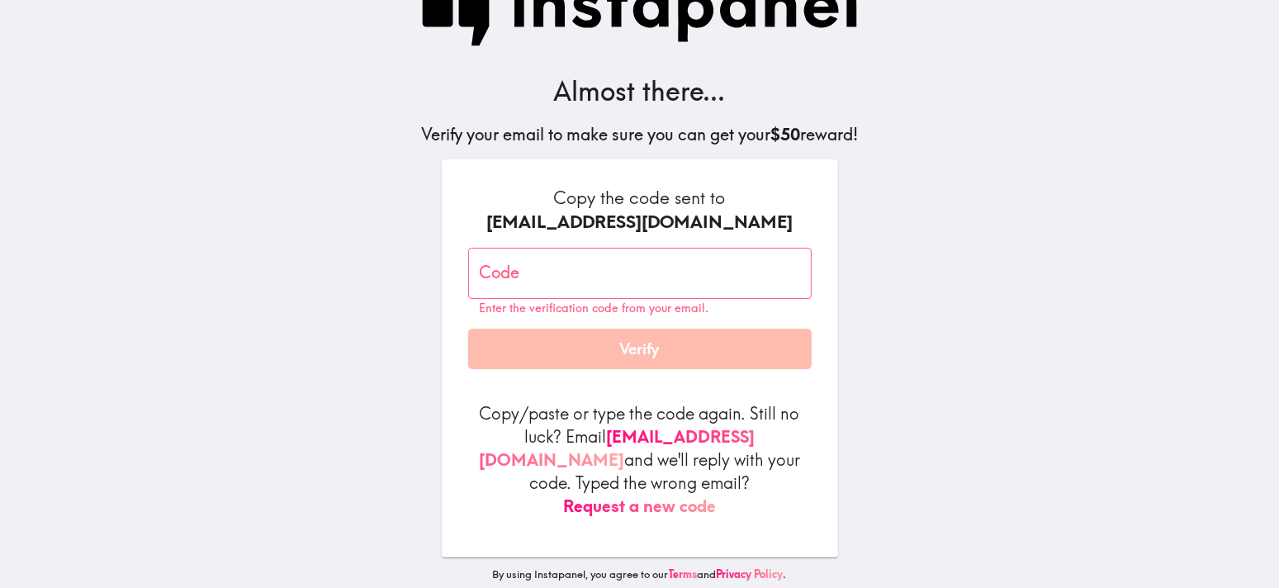
click at [676, 495] on button "Request a new code" at bounding box center [639, 506] width 153 height 23
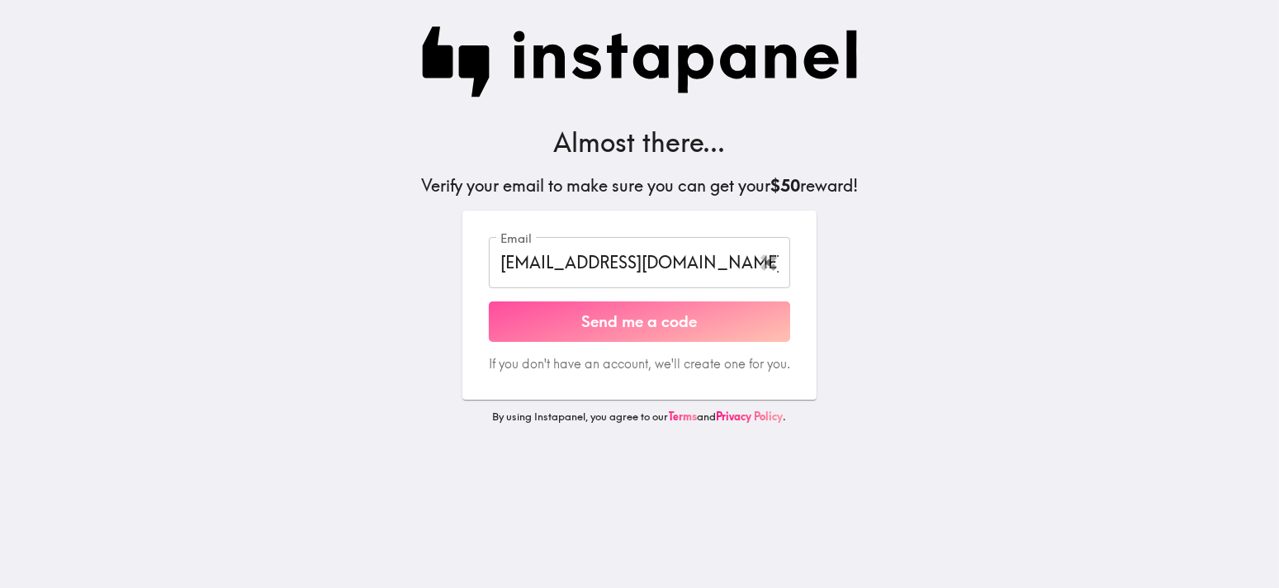
click at [633, 325] on button "Send me a code" at bounding box center [639, 321] width 301 height 41
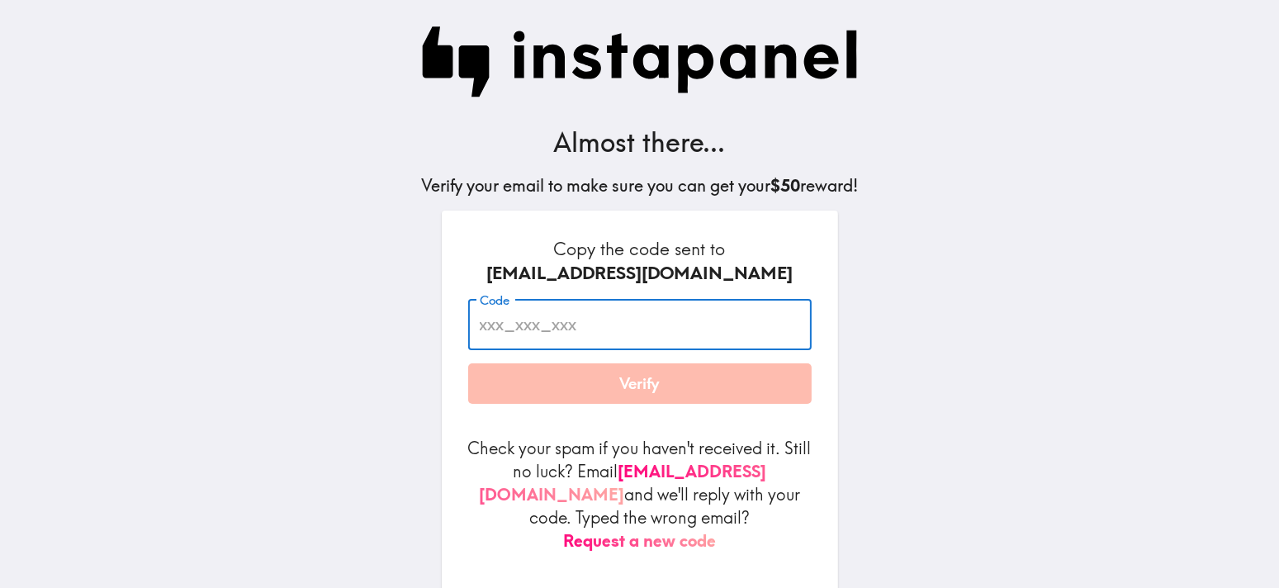
paste input "rU7_5qu_KY5"
type input "rU7_5qu_KY5"
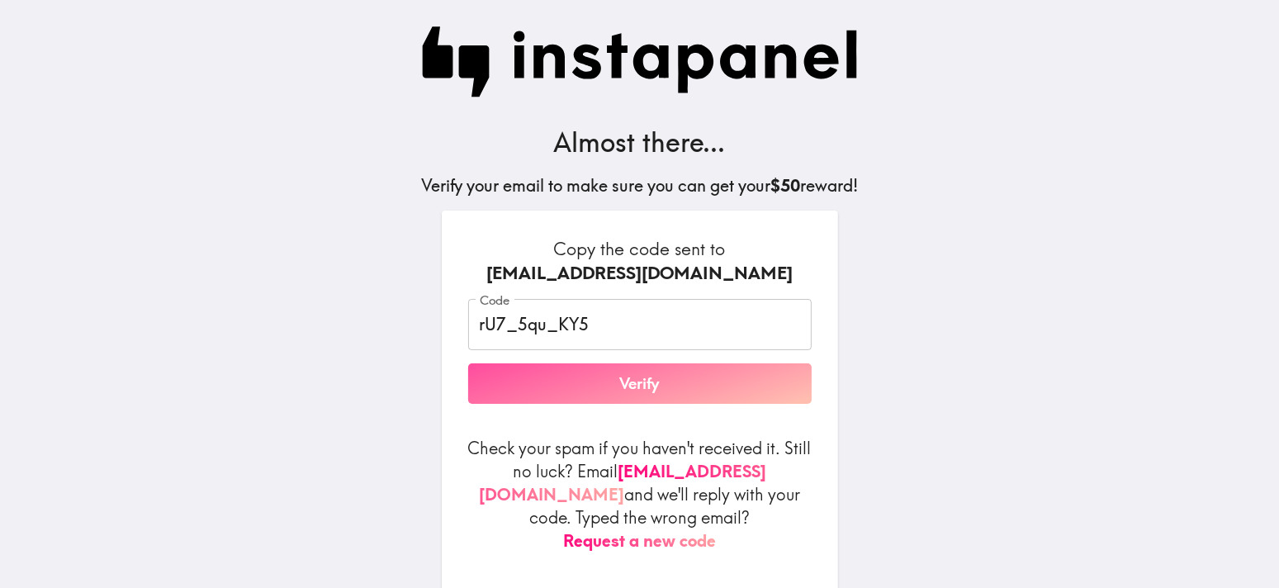
click at [598, 391] on button "Verify" at bounding box center [640, 383] width 344 height 41
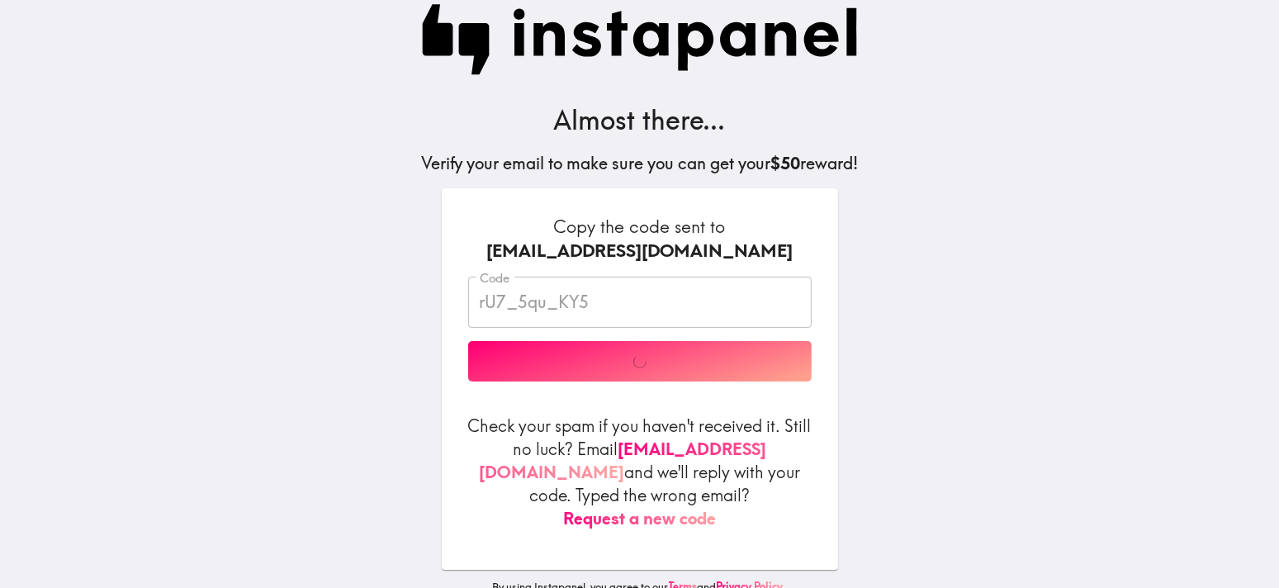
scroll to position [34, 0]
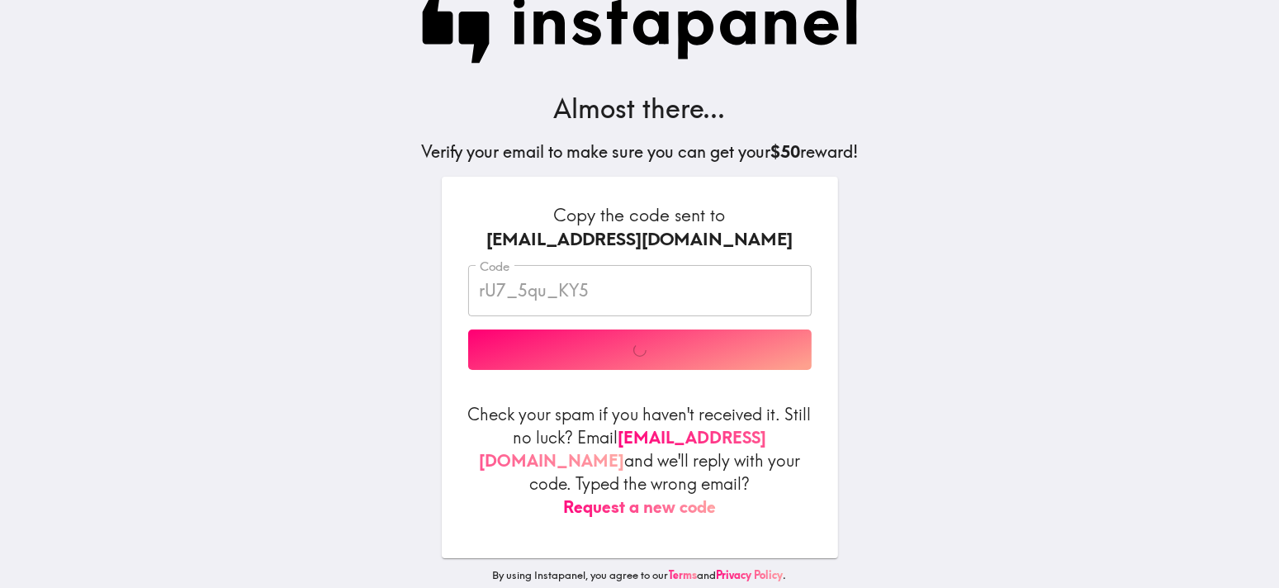
click at [640, 344] on div "Code rU7_5qu_KY5 Code Verify" at bounding box center [640, 317] width 344 height 105
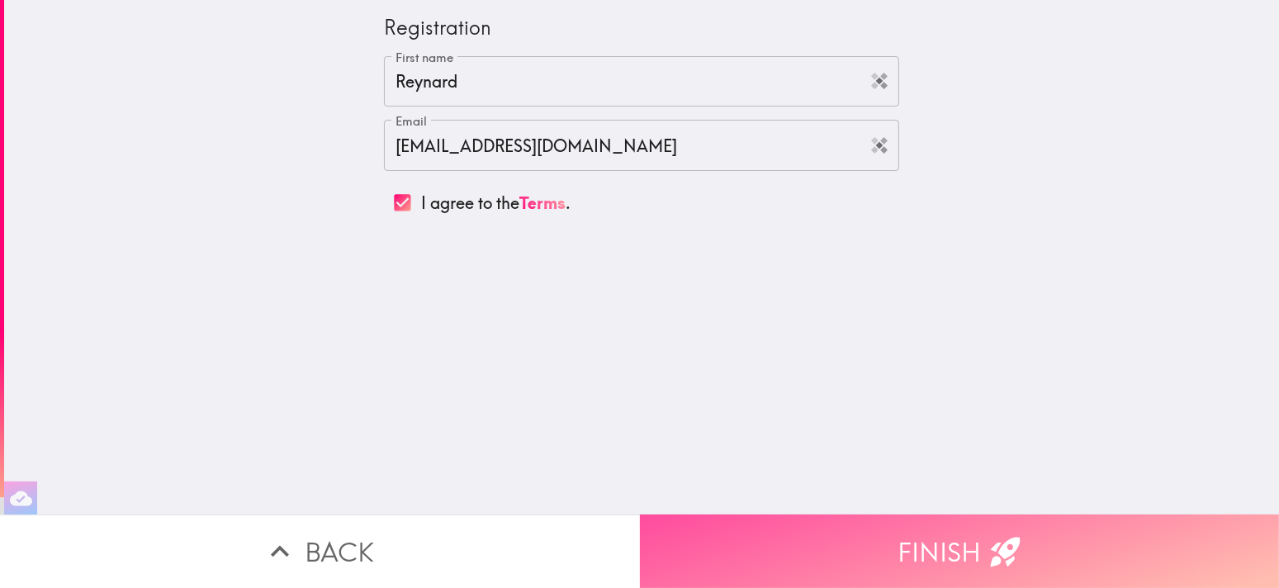
click at [927, 528] on button "Finish" at bounding box center [960, 552] width 640 height 74
